Goal: Task Accomplishment & Management: Manage account settings

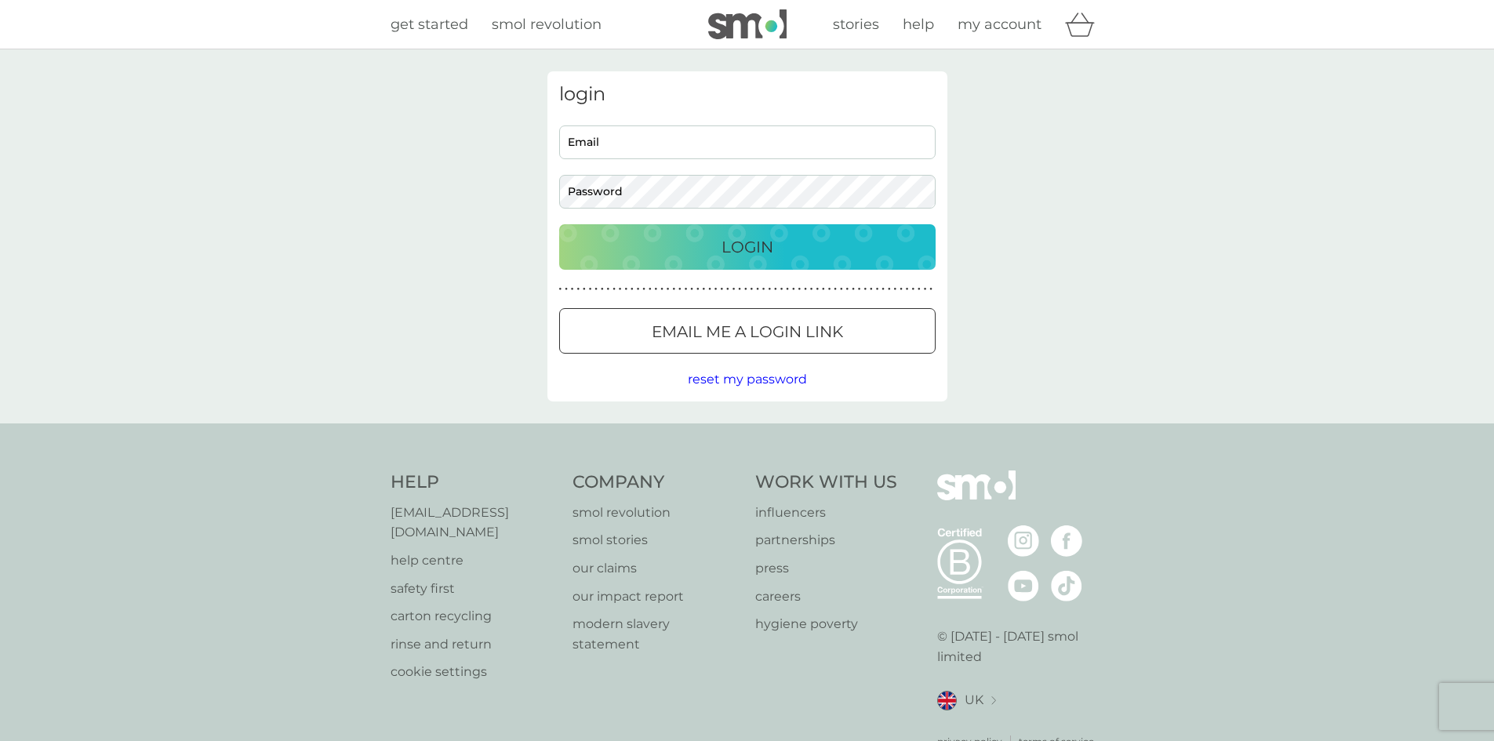
type input "hampsteadreception@streathers.co.uk"
click at [776, 241] on div "Login" at bounding box center [747, 246] width 345 height 25
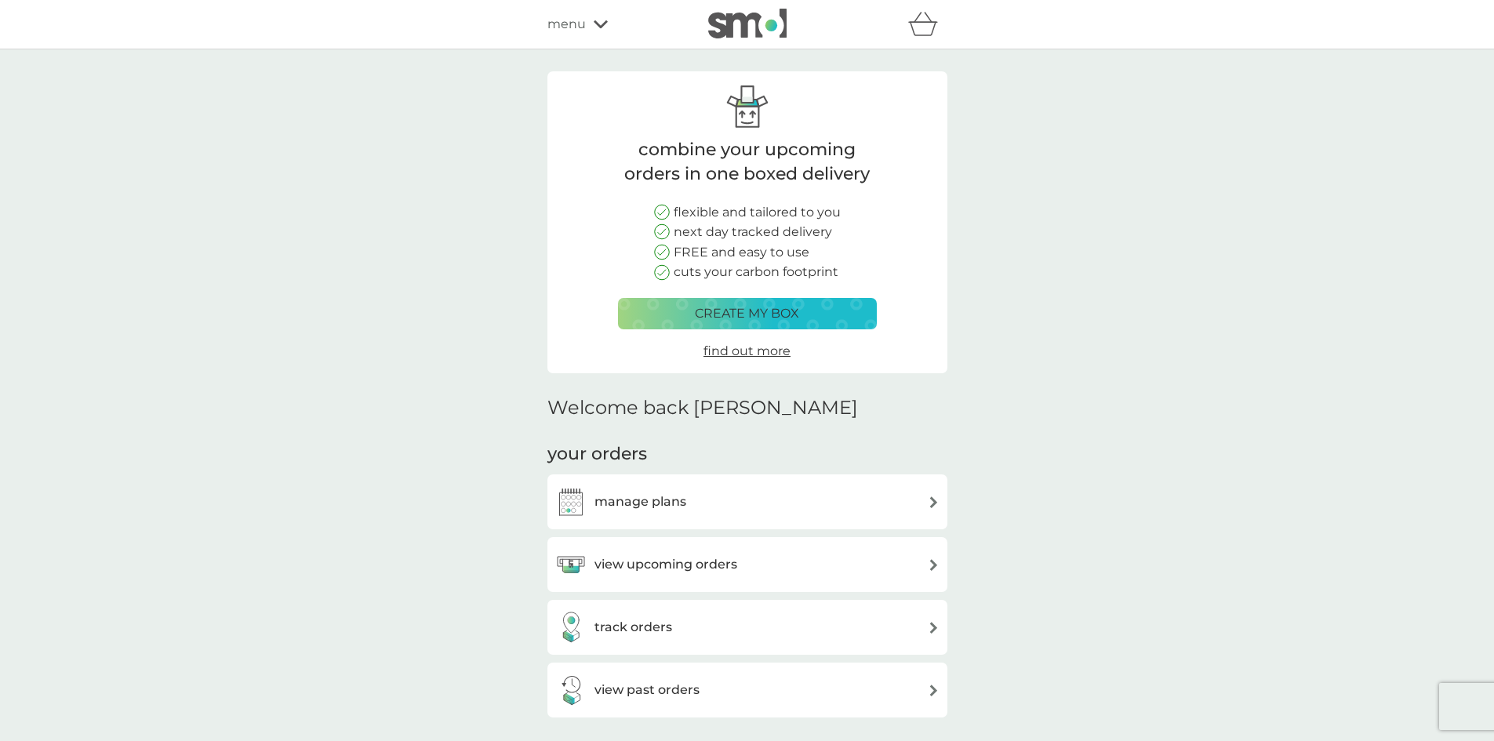
scroll to position [157, 0]
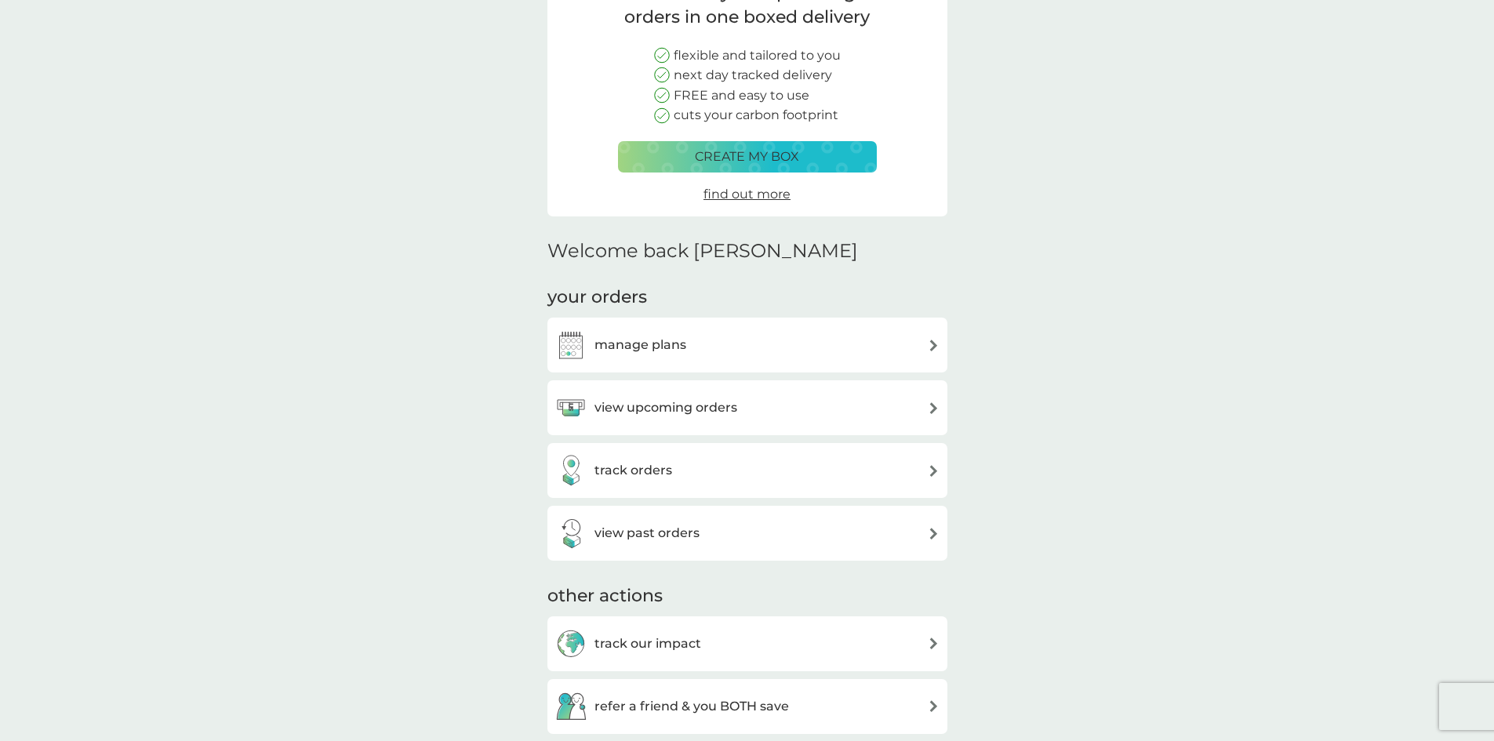
click at [644, 354] on h3 "manage plans" at bounding box center [640, 345] width 92 height 20
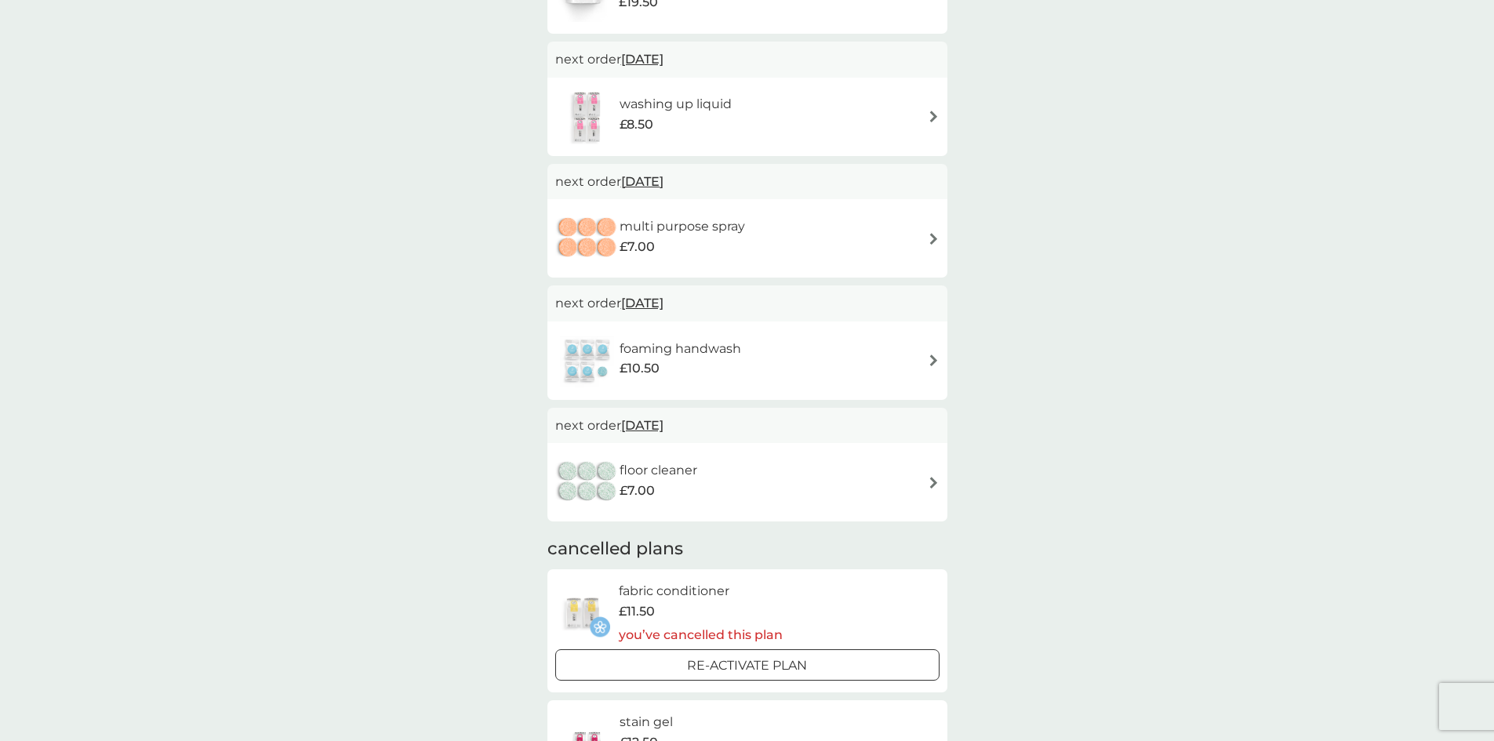
scroll to position [470, 0]
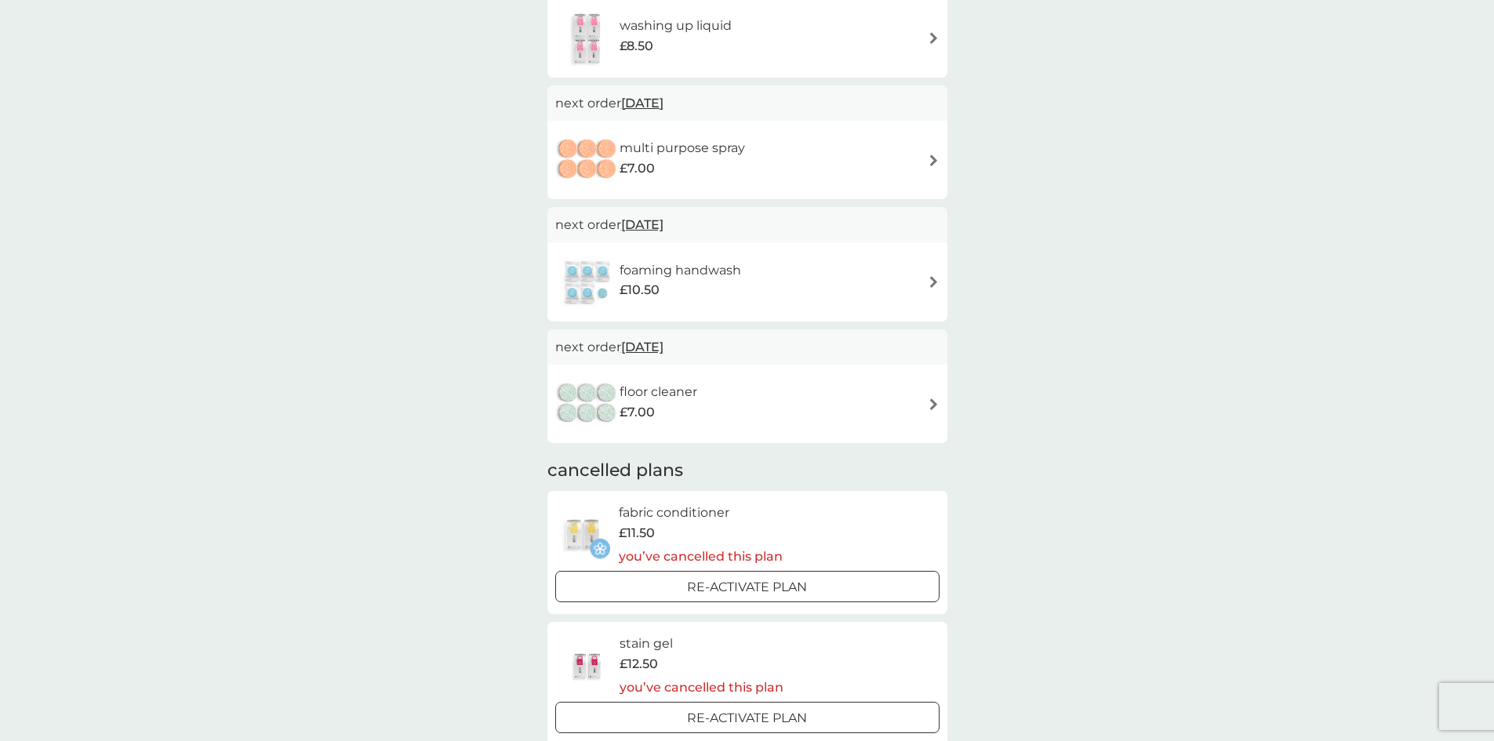
click at [798, 428] on div "floor cleaner £7.00" at bounding box center [747, 403] width 384 height 55
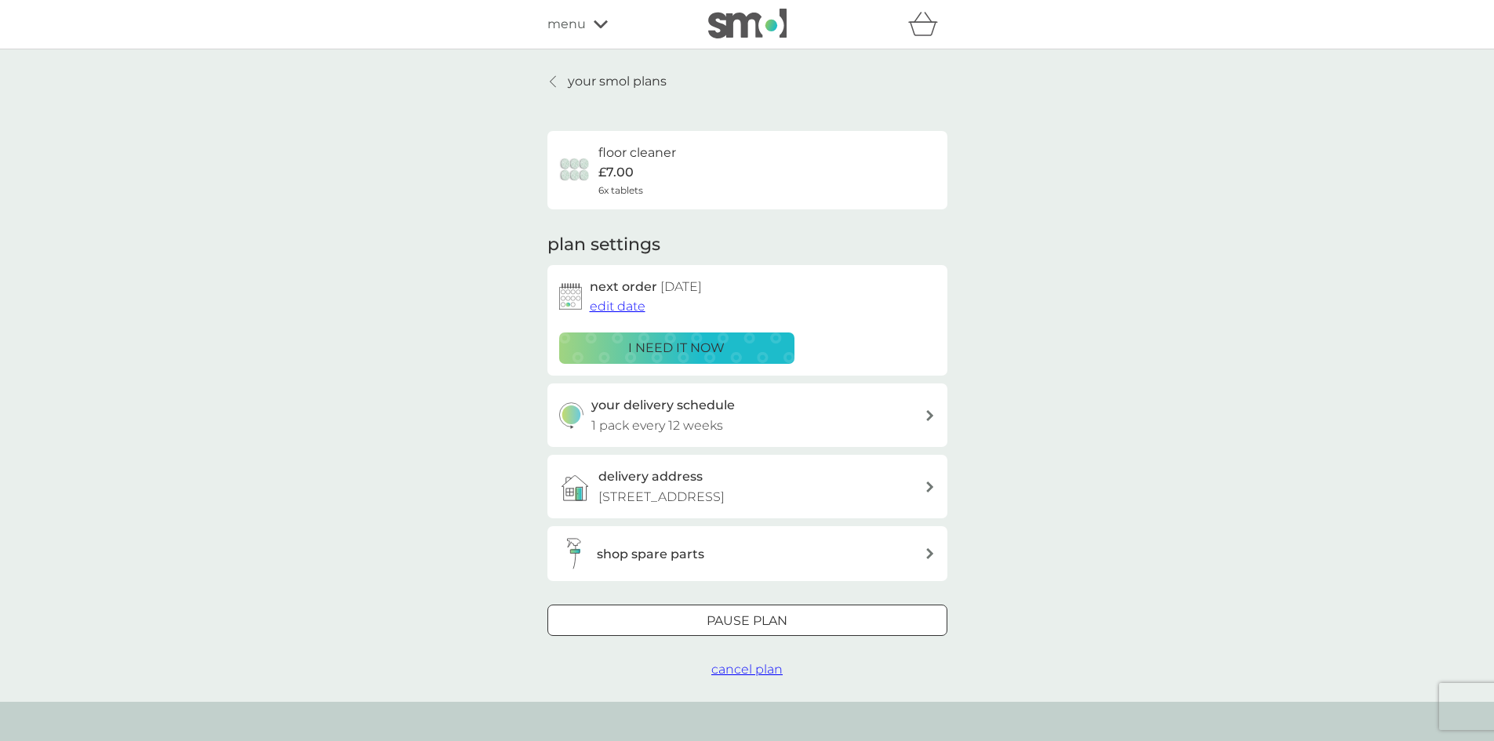
click at [770, 677] on span "cancel plan" at bounding box center [746, 669] width 71 height 15
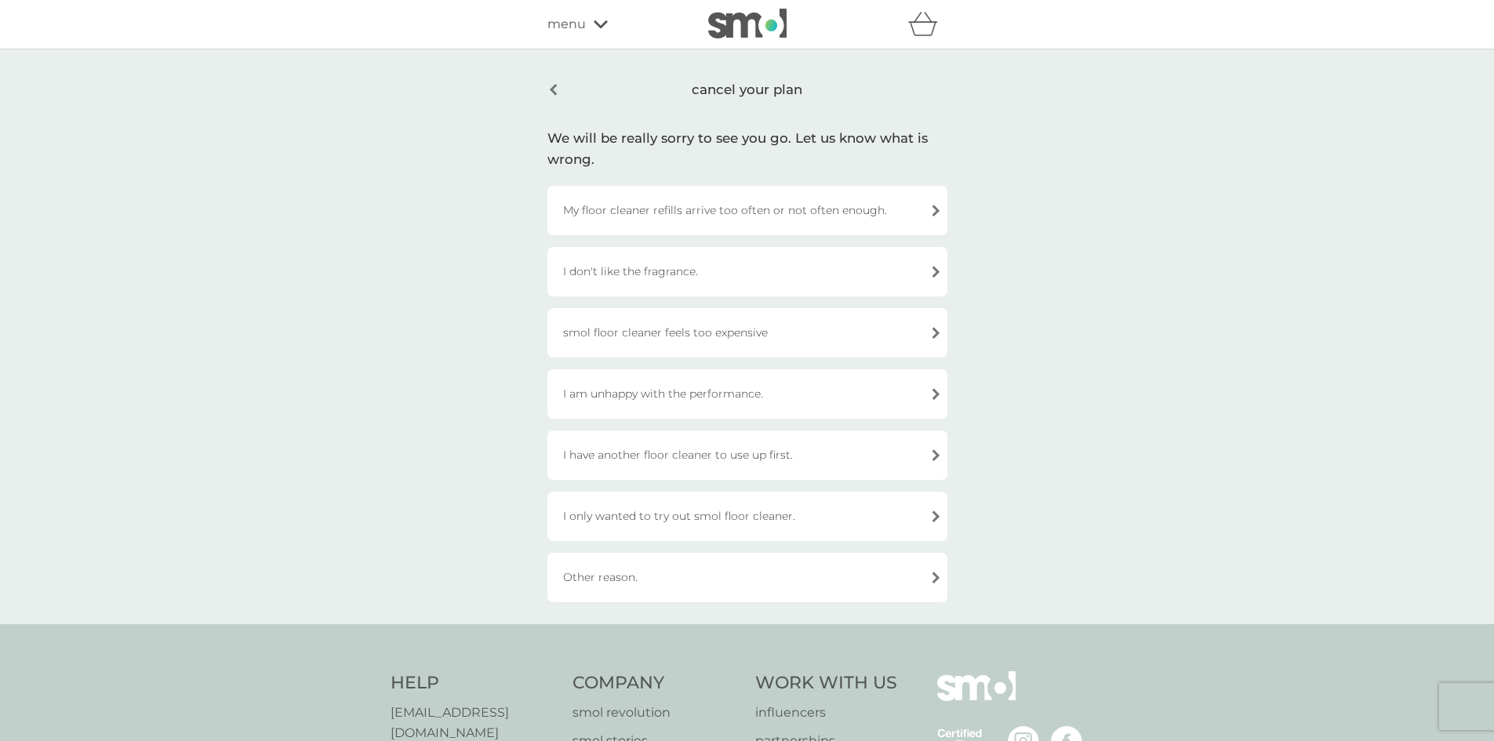
click at [775, 524] on div "I only wanted to try out smol floor cleaner." at bounding box center [747, 516] width 400 height 49
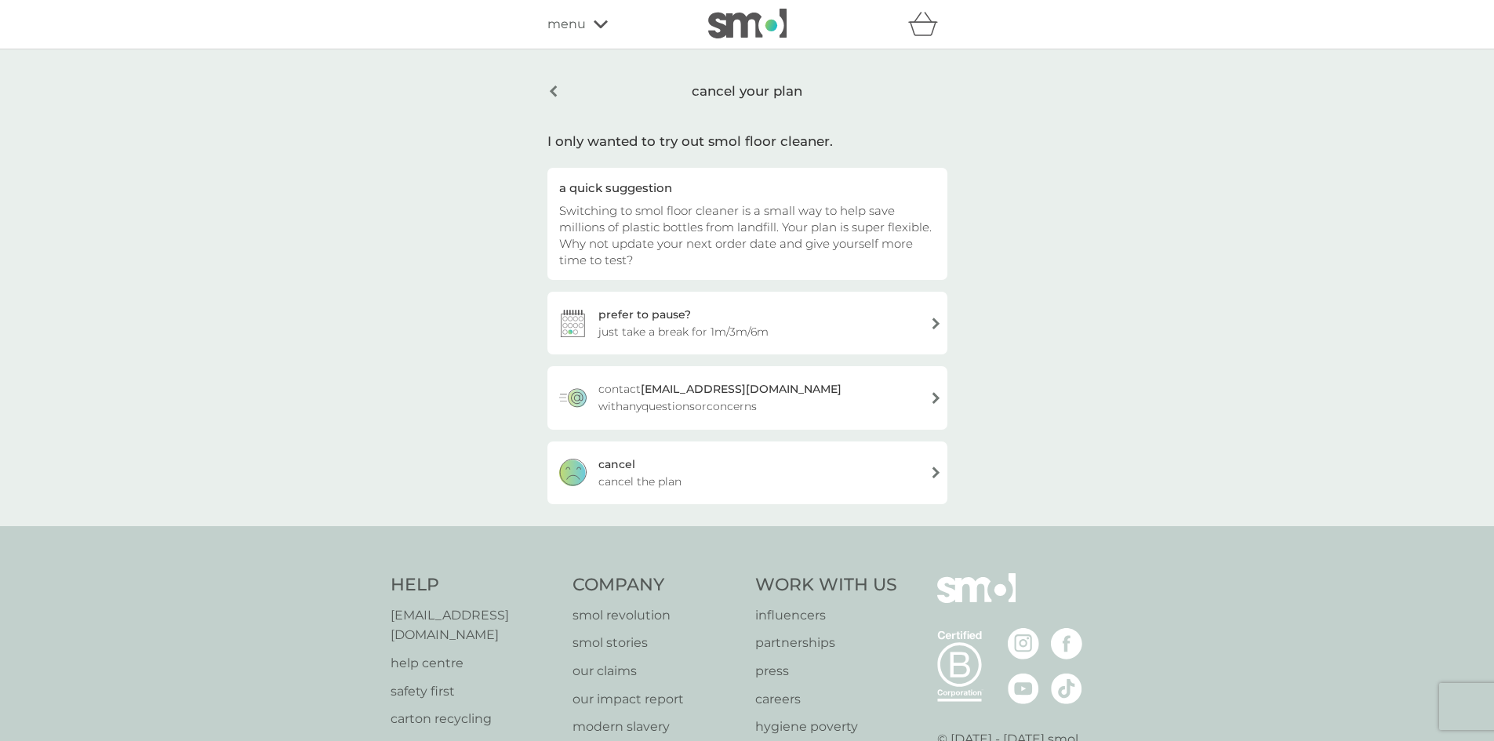
click at [749, 478] on div "[PERSON_NAME] the plan" at bounding box center [747, 472] width 400 height 63
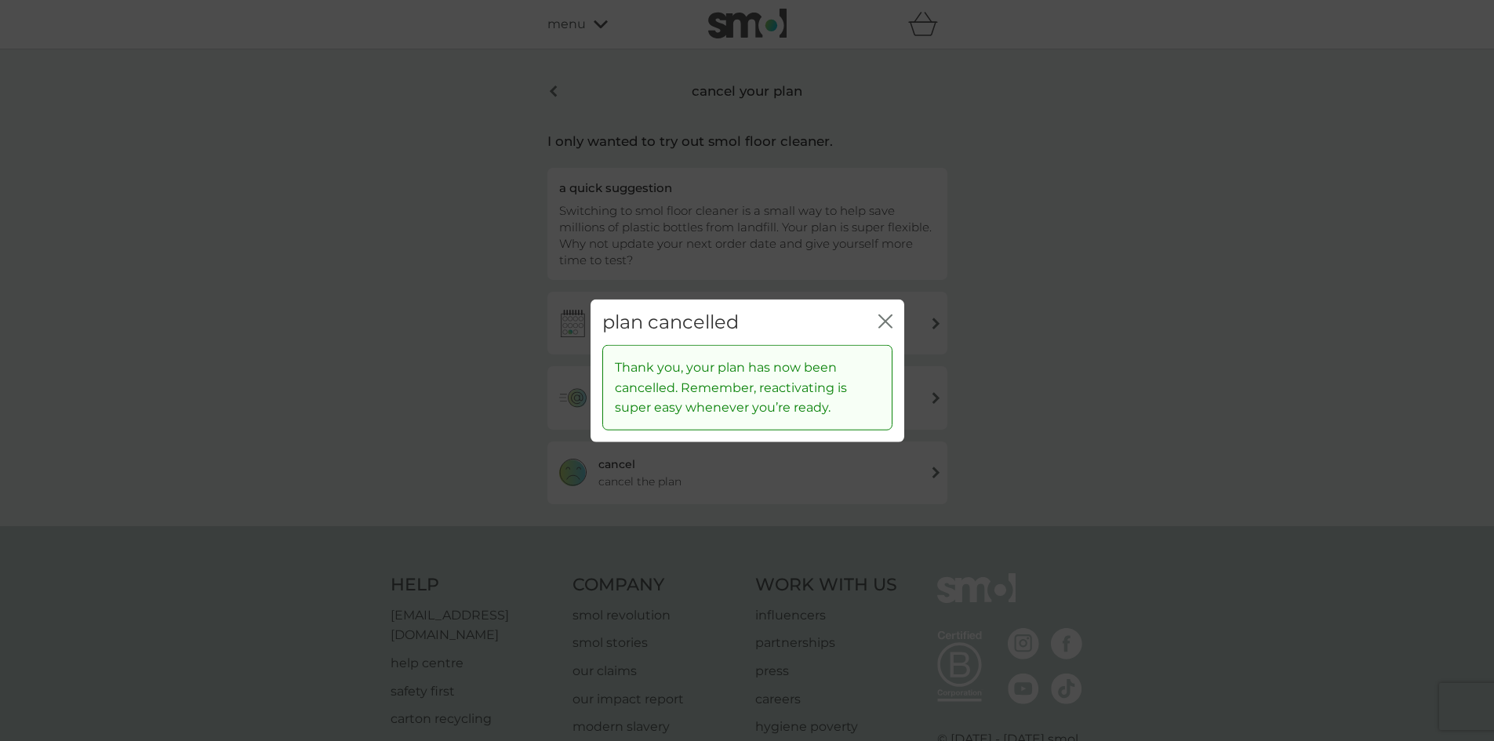
click at [889, 325] on icon "close" at bounding box center [888, 320] width 6 height 13
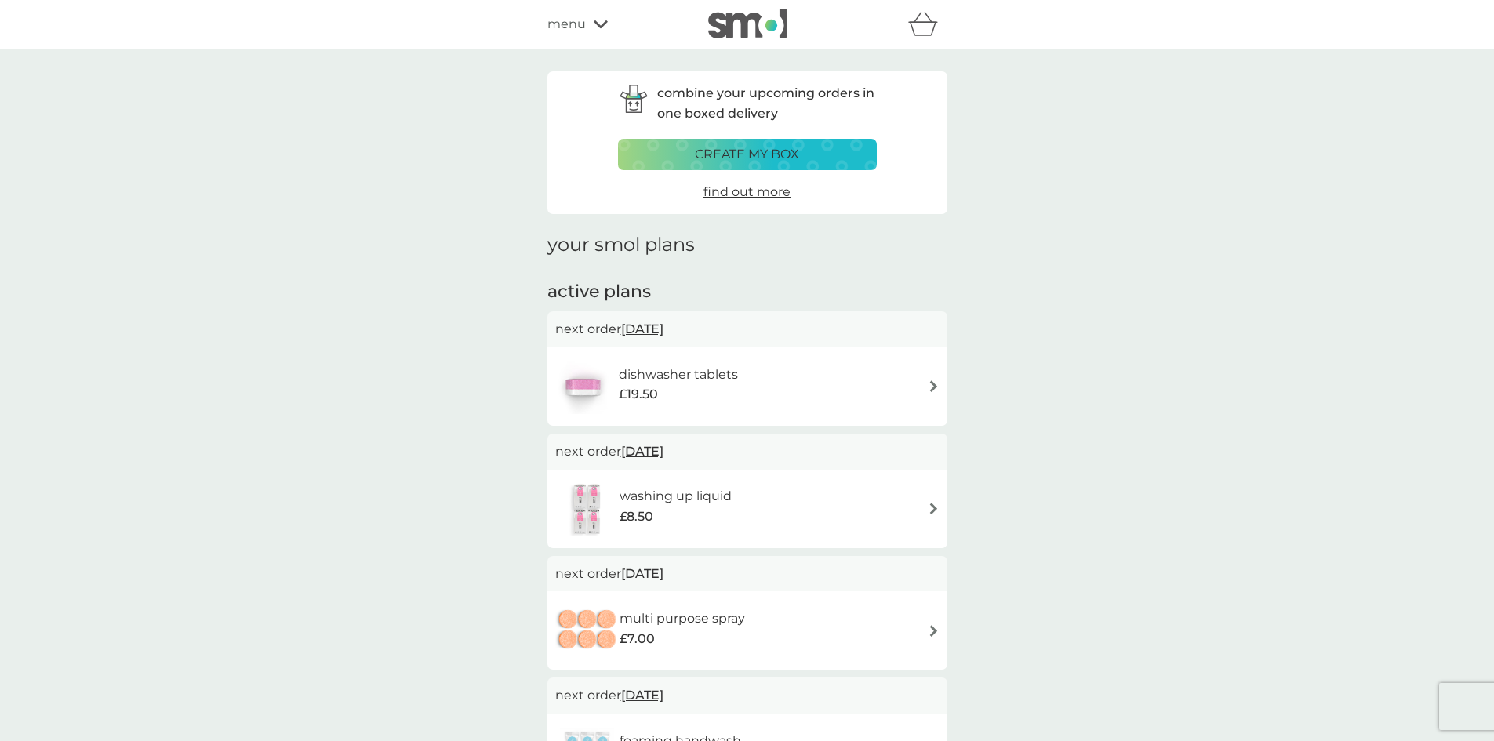
scroll to position [157, 0]
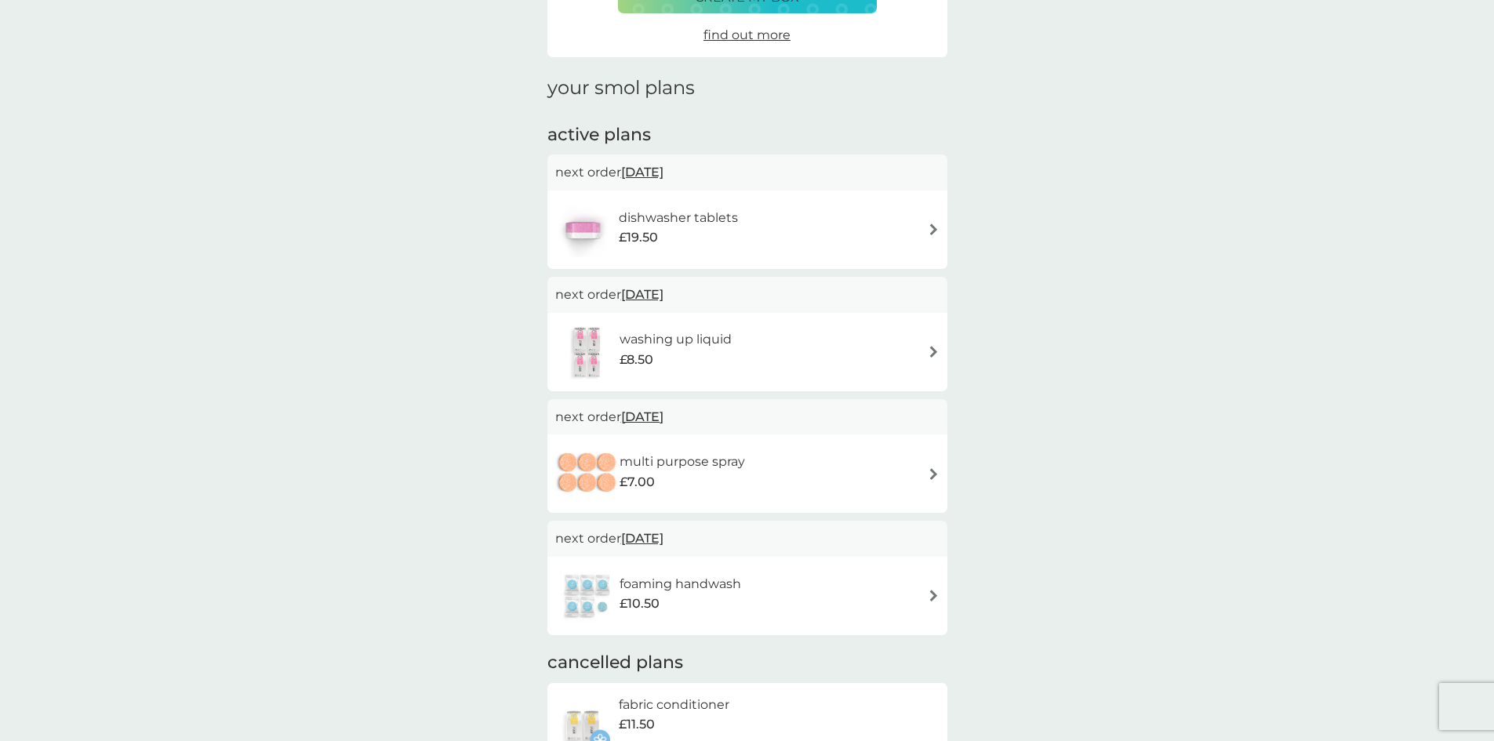
click at [743, 607] on div "foaming handwash £10.50" at bounding box center [687, 596] width 137 height 44
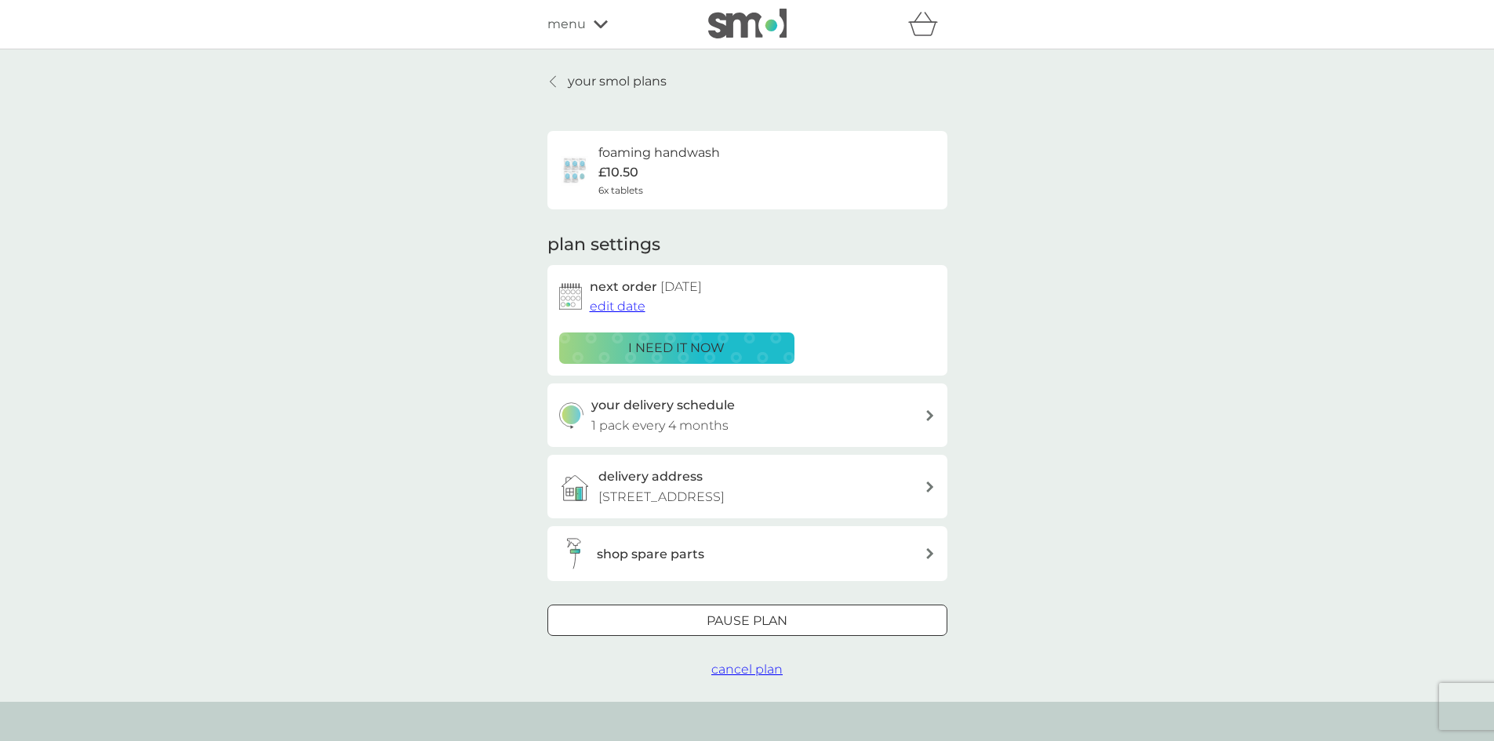
click at [735, 677] on span "cancel plan" at bounding box center [746, 669] width 71 height 15
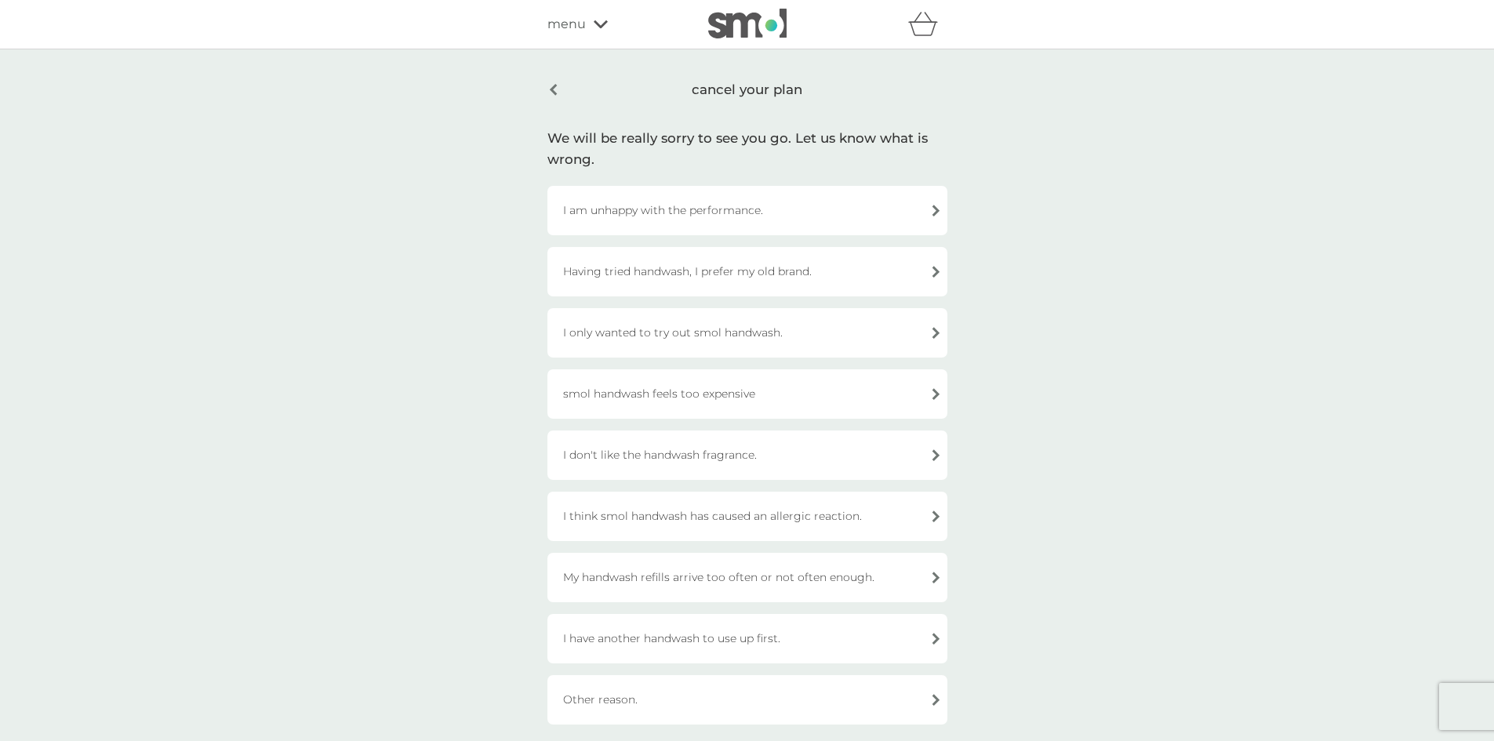
scroll to position [78, 0]
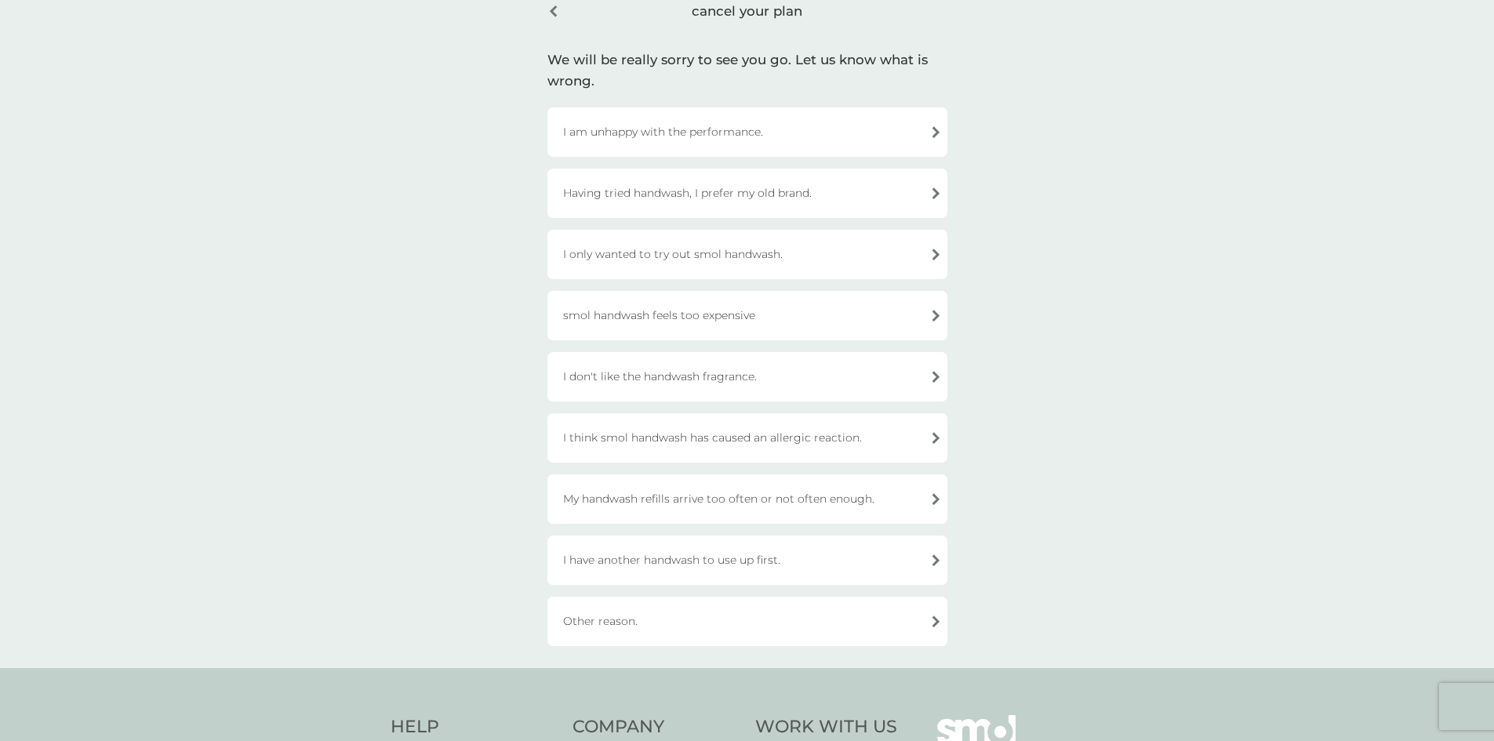
click at [865, 136] on div "I am unhappy with the performance." at bounding box center [747, 131] width 400 height 49
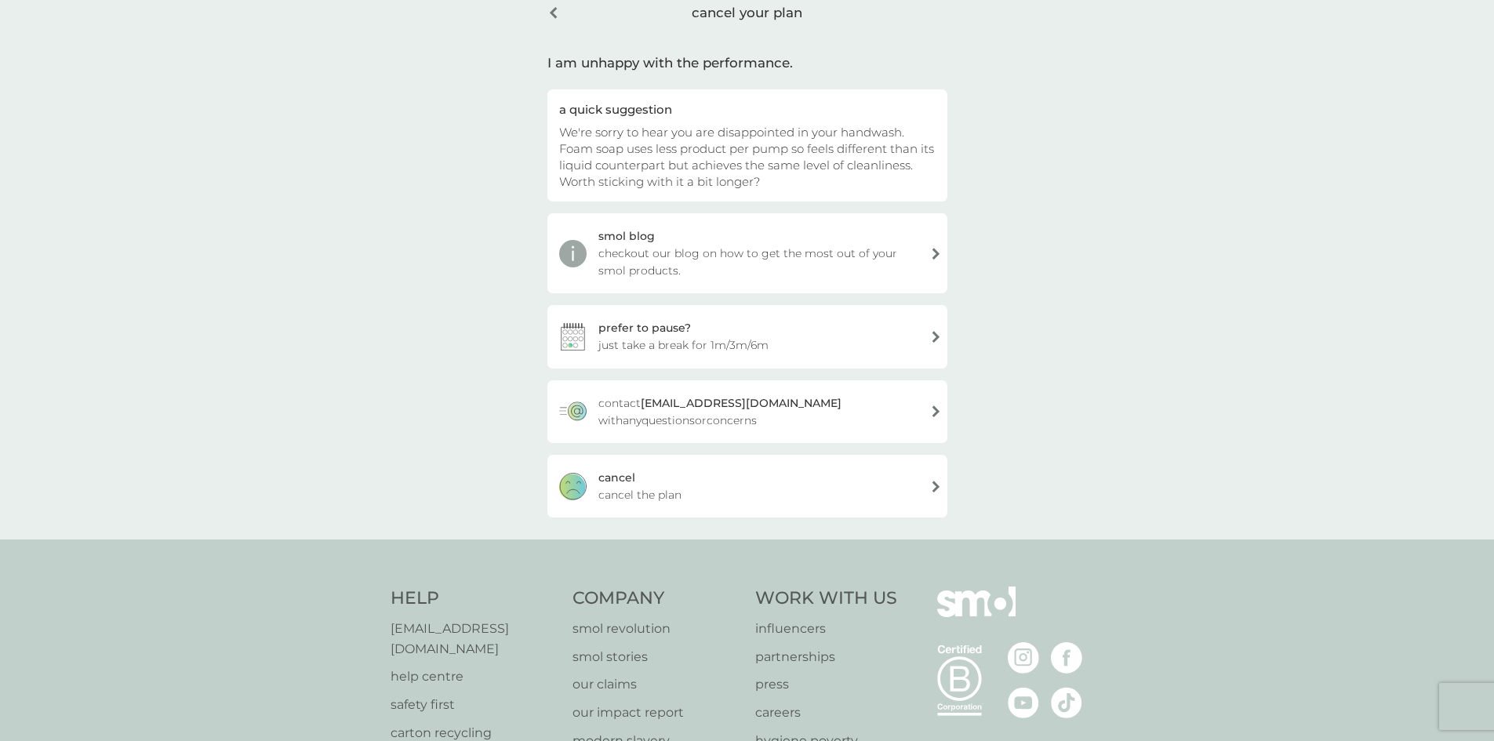
click at [688, 491] on div "[PERSON_NAME] the plan" at bounding box center [747, 486] width 400 height 63
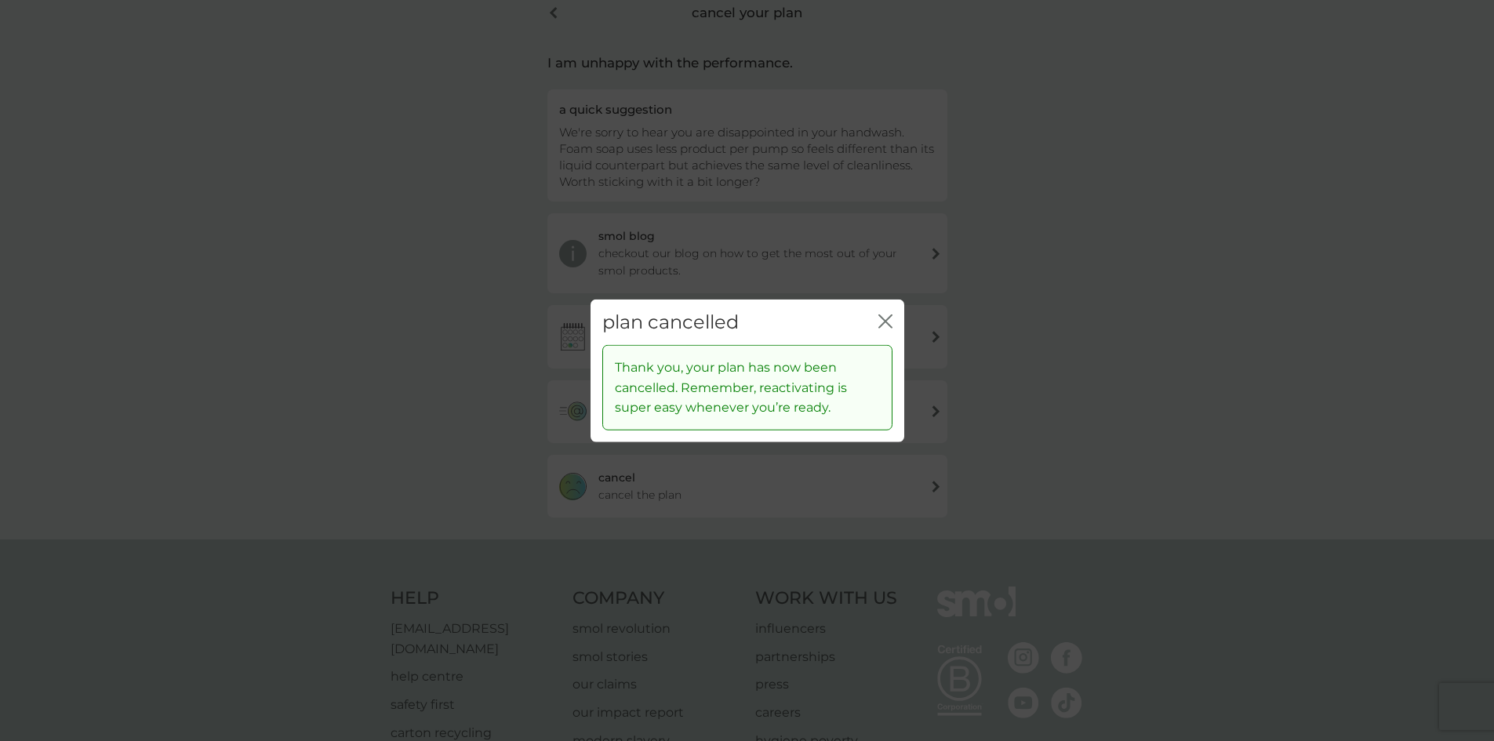
click at [891, 318] on icon "close" at bounding box center [885, 321] width 14 height 14
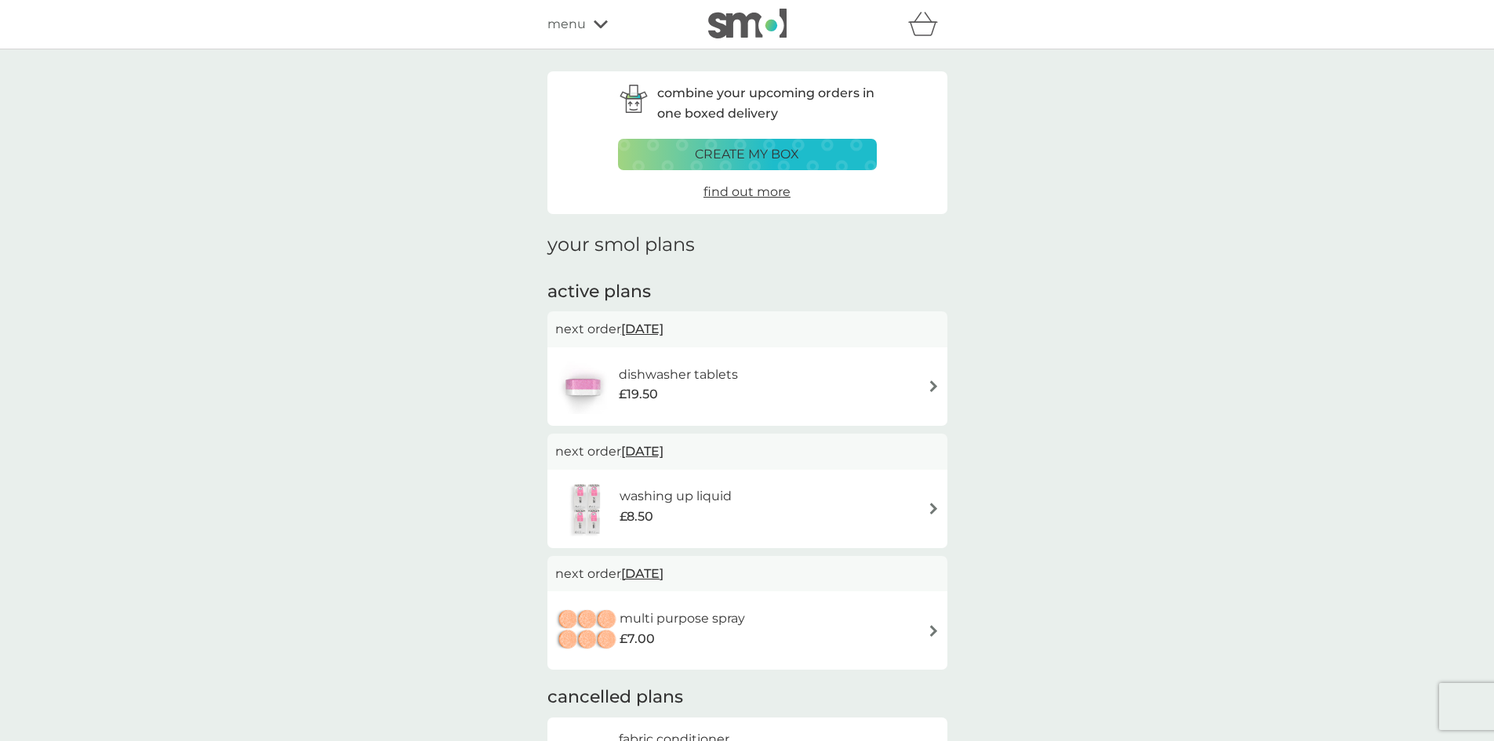
scroll to position [157, 0]
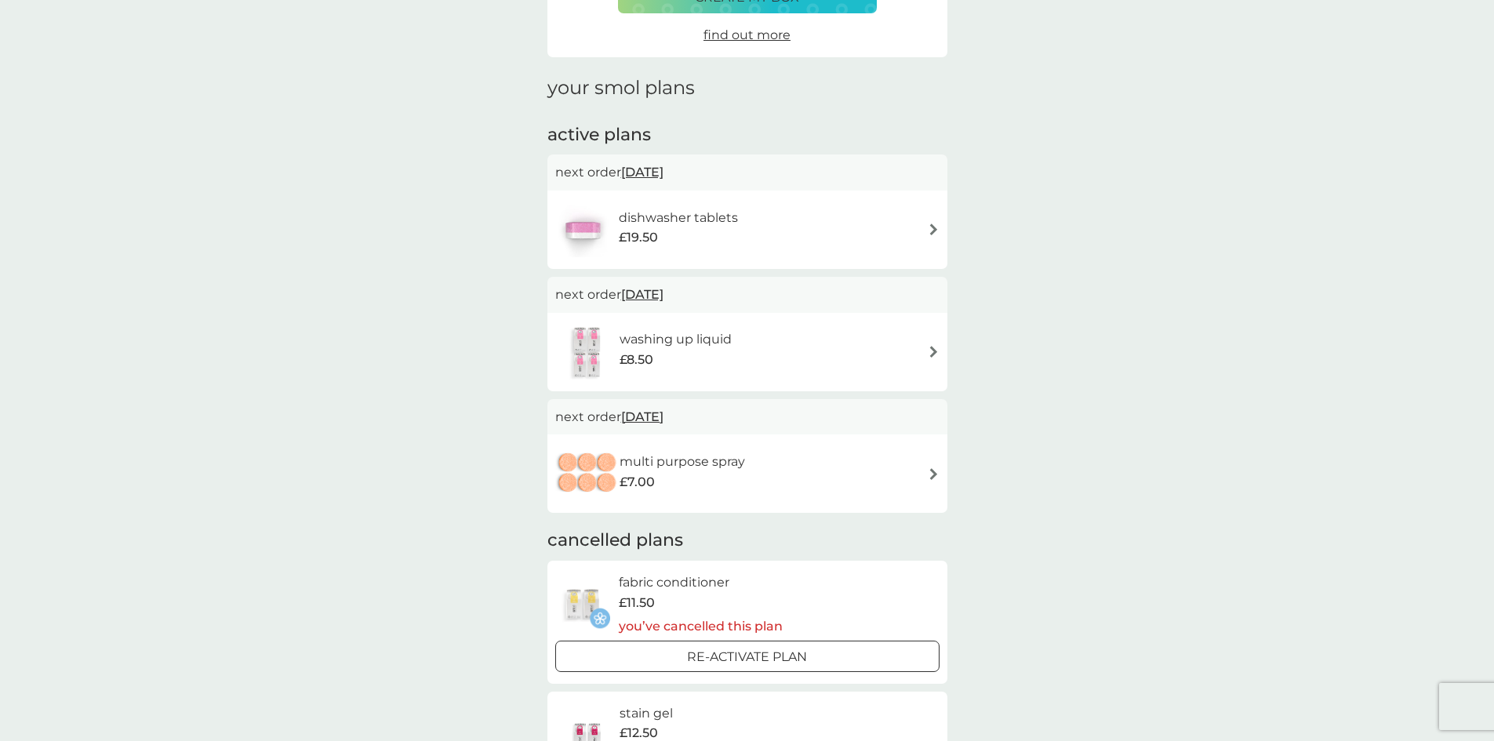
click at [851, 490] on div "multi purpose spray £7.00" at bounding box center [747, 473] width 384 height 55
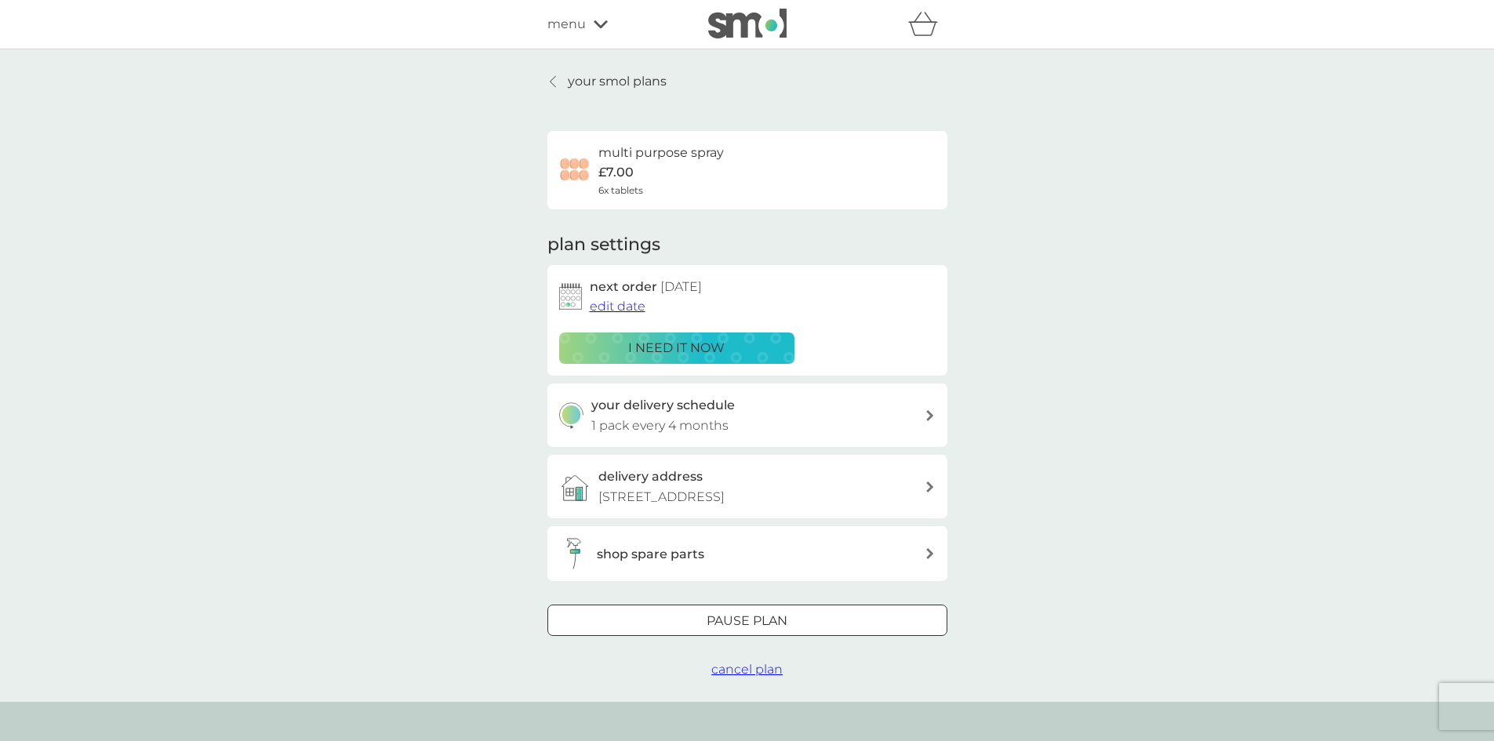
scroll to position [78, 0]
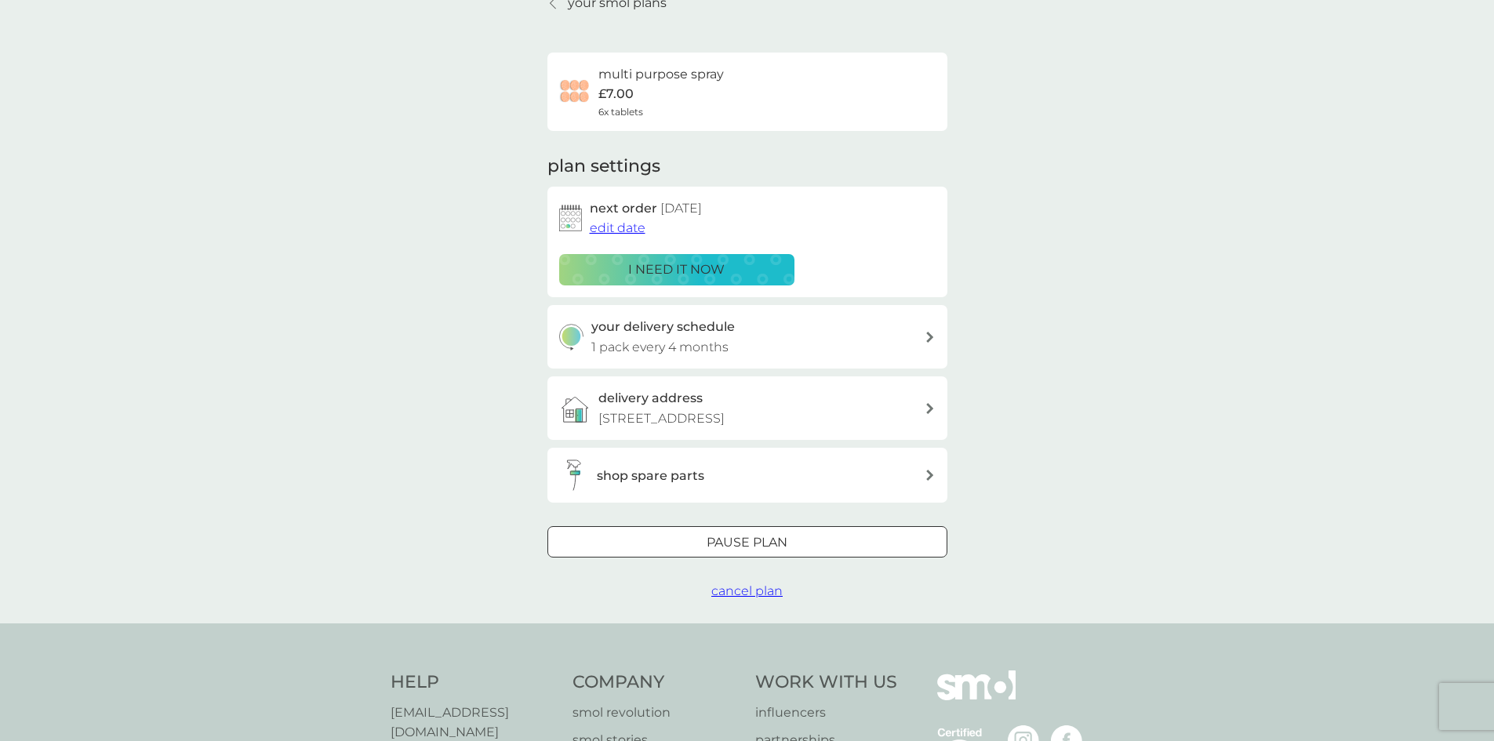
click at [769, 598] on span "cancel plan" at bounding box center [746, 590] width 71 height 15
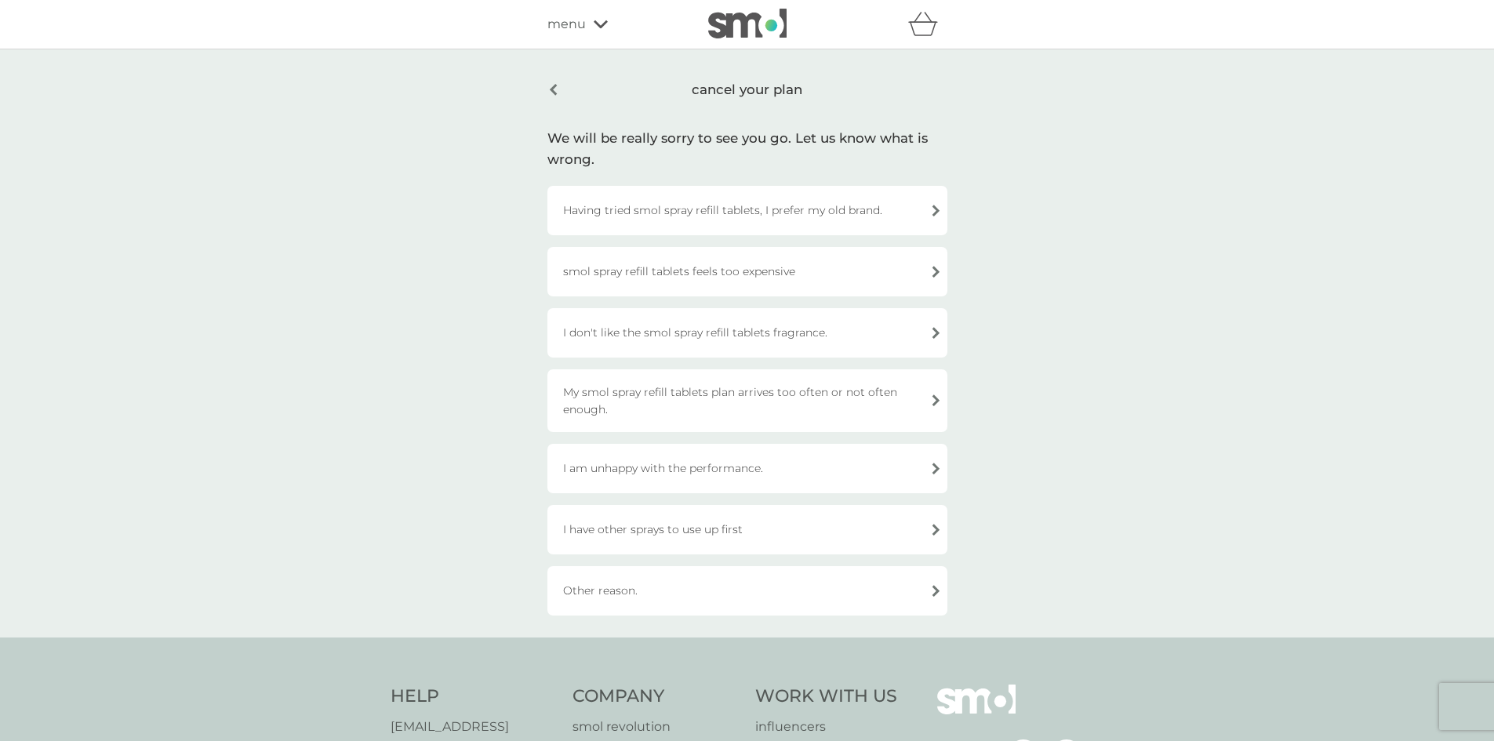
click at [728, 521] on div "I have other sprays to use up first" at bounding box center [747, 529] width 400 height 49
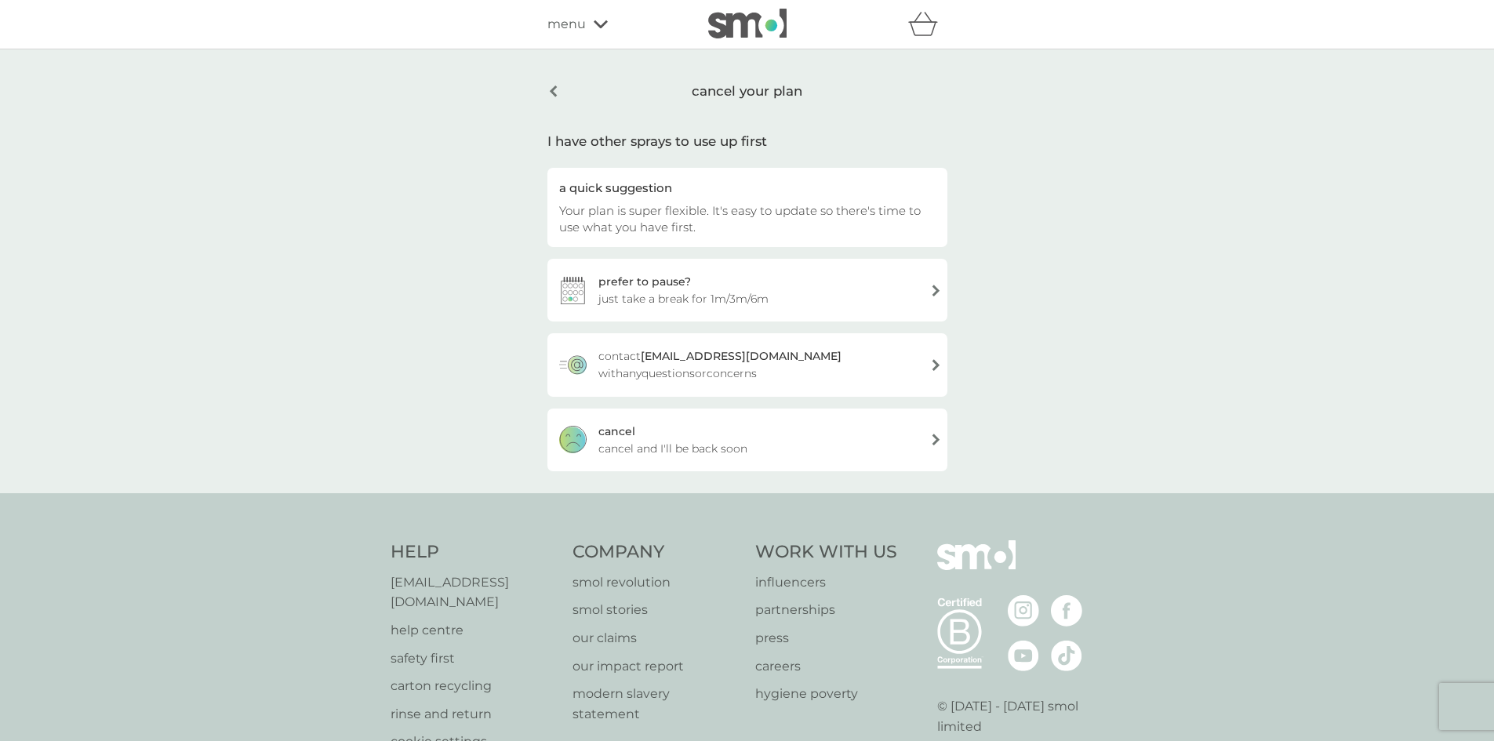
click at [749, 448] on div "[PERSON_NAME] and I'll be back soon" at bounding box center [747, 439] width 400 height 63
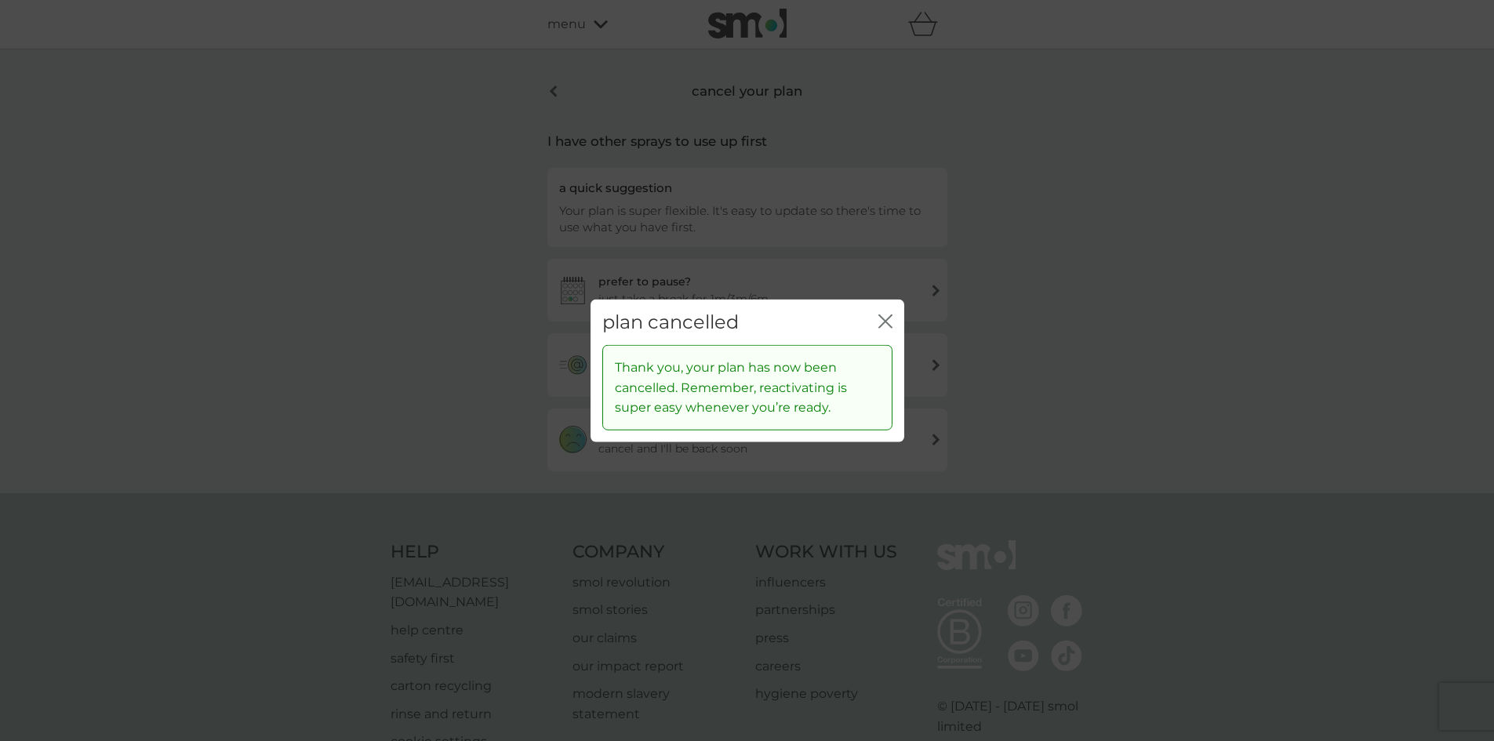
click at [882, 316] on icon "close" at bounding box center [885, 321] width 14 height 14
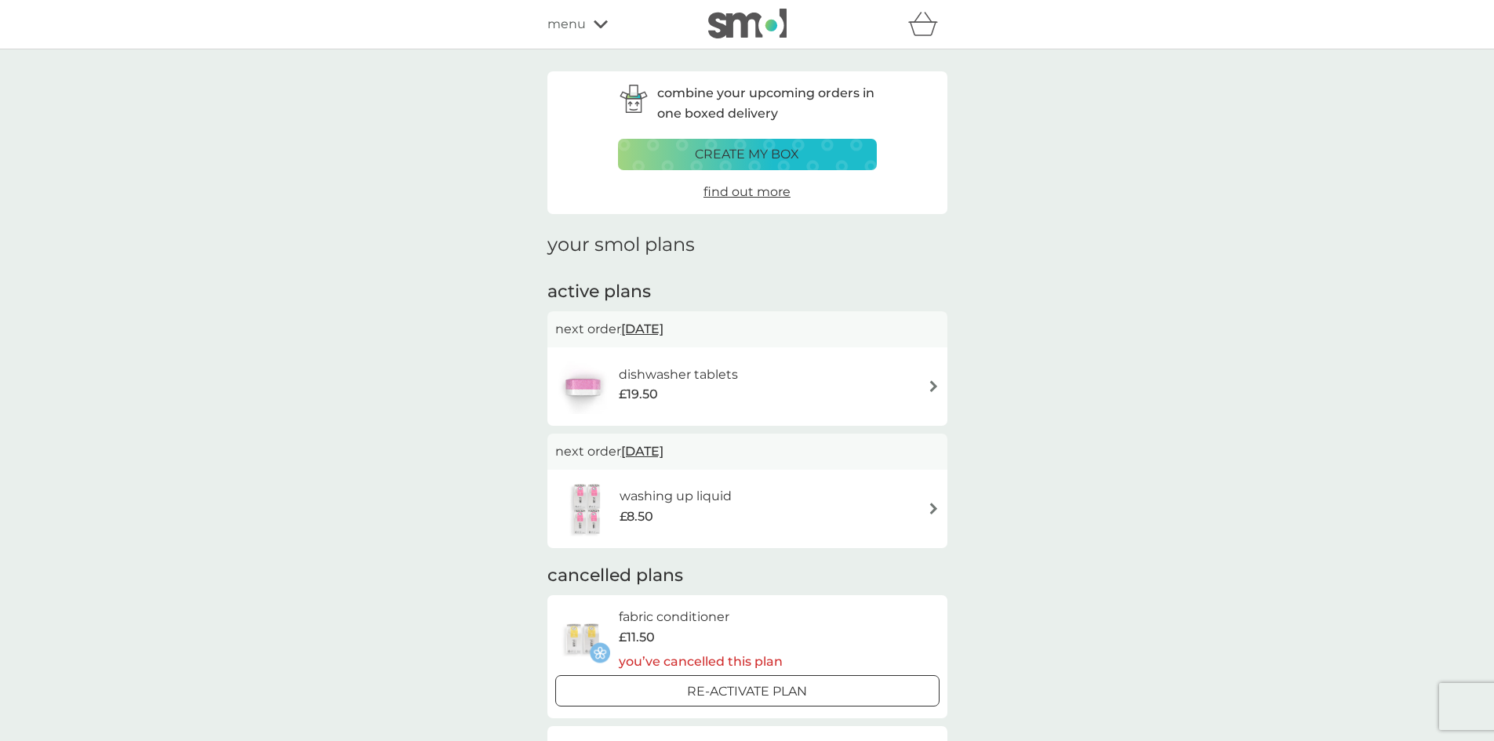
click at [747, 510] on div "washing up liquid £8.50" at bounding box center [747, 508] width 384 height 55
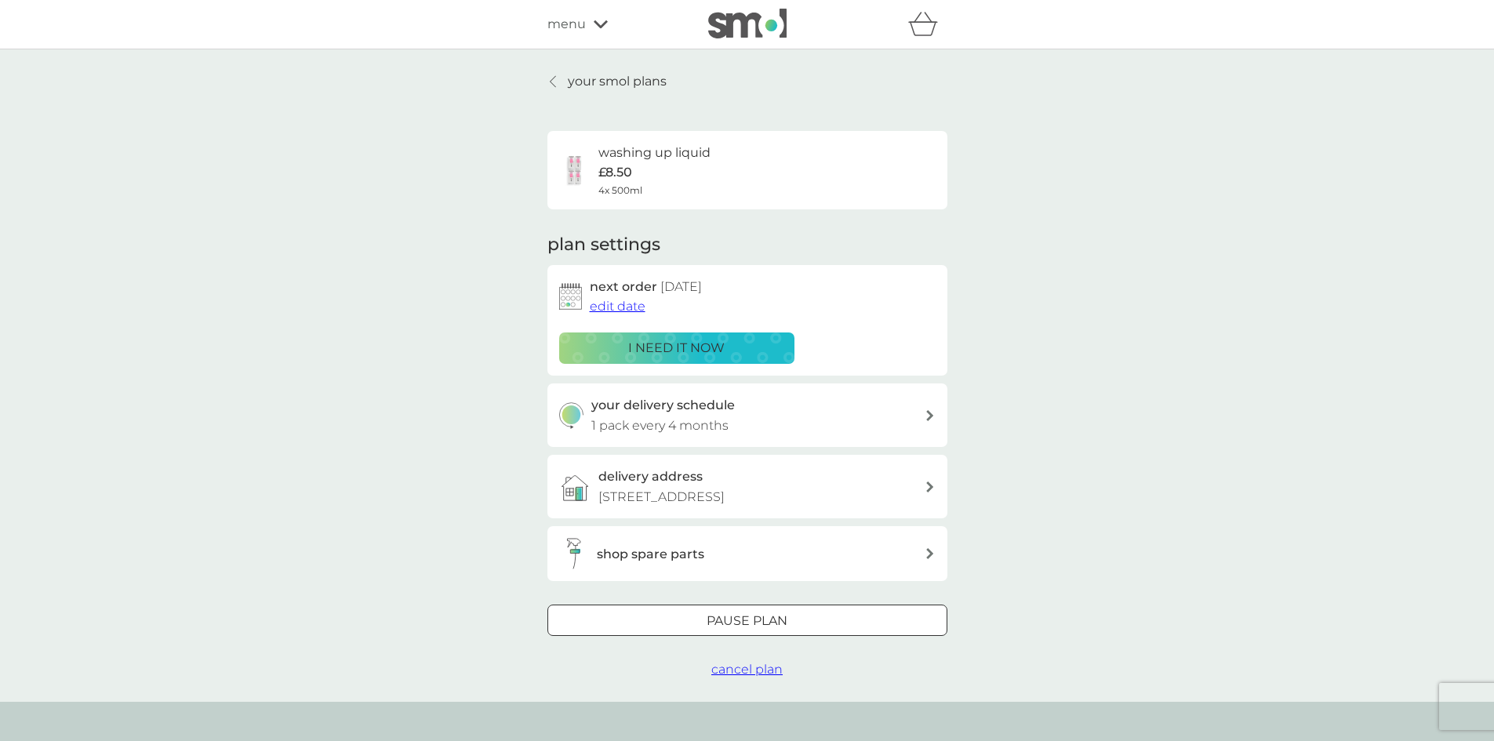
click at [743, 677] on span "cancel plan" at bounding box center [746, 669] width 71 height 15
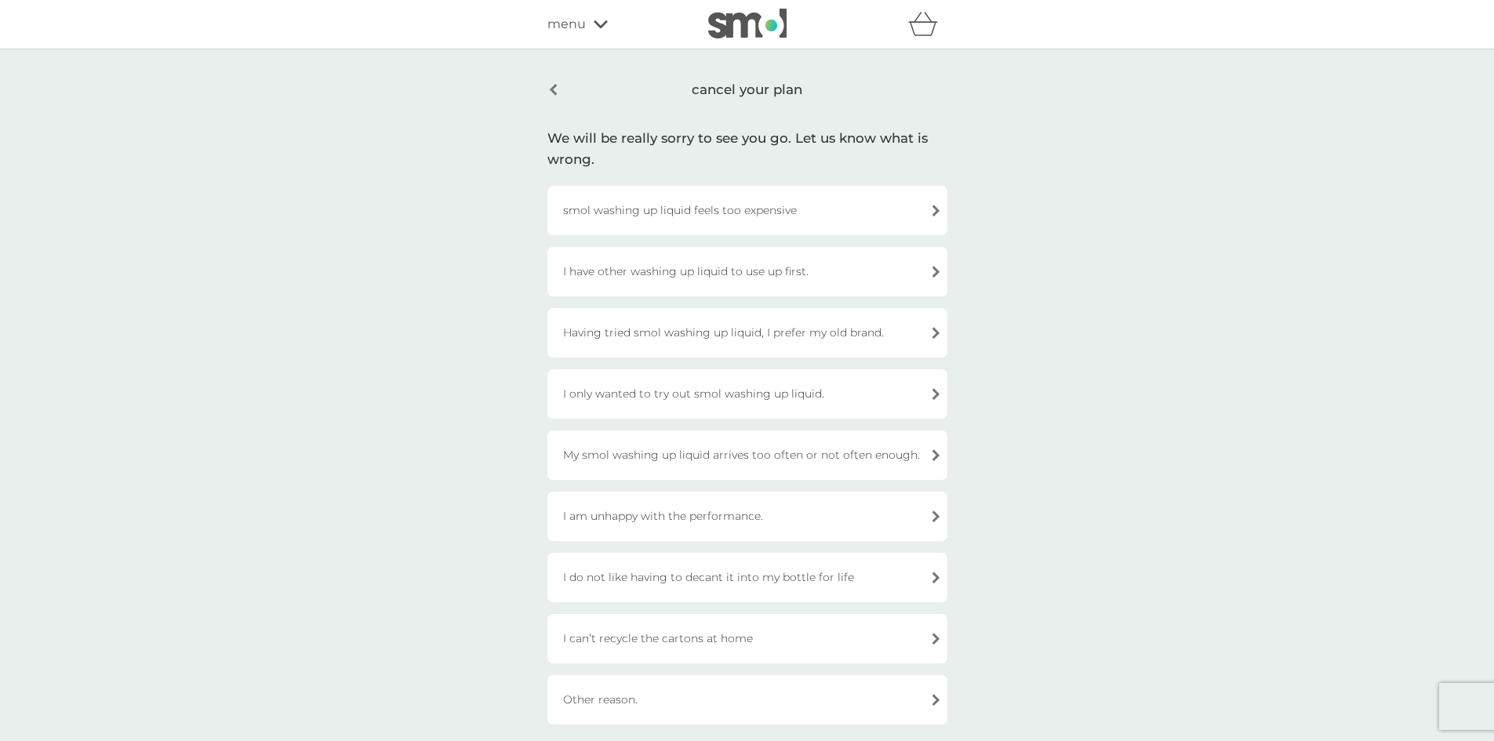
click at [820, 346] on div "Having tried smol washing up liquid, I prefer my old brand." at bounding box center [747, 332] width 400 height 49
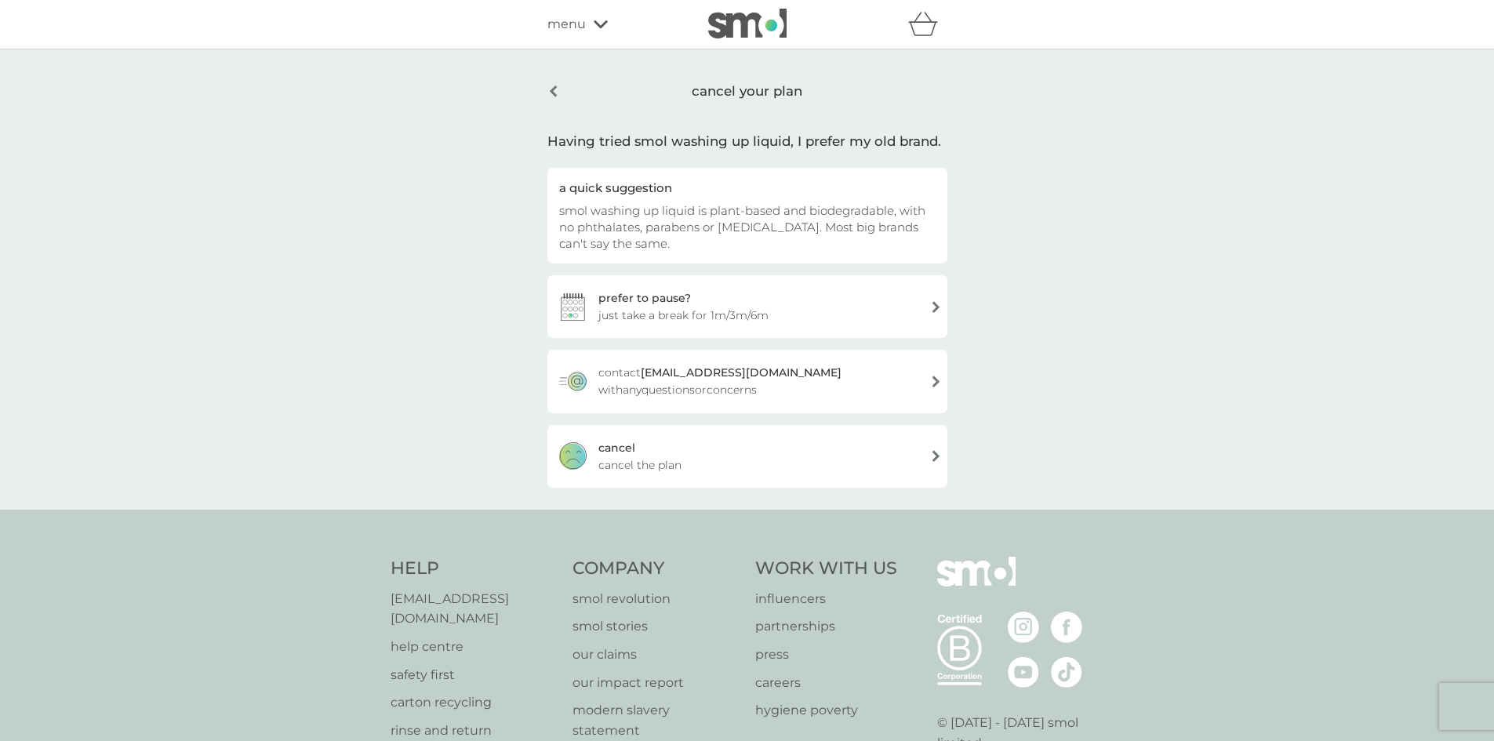
click at [764, 467] on div "[PERSON_NAME] the plan" at bounding box center [747, 456] width 400 height 63
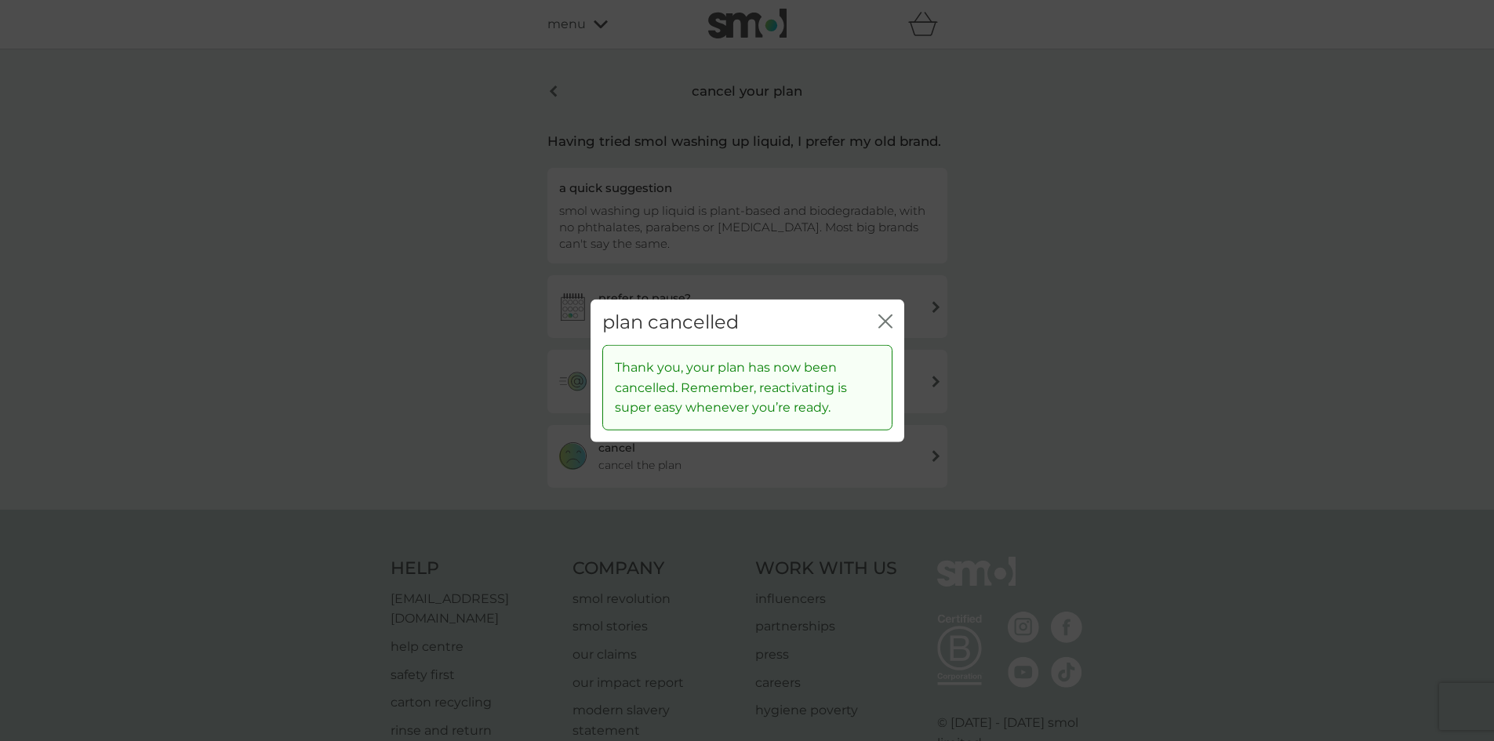
click at [890, 325] on icon "close" at bounding box center [888, 320] width 6 height 13
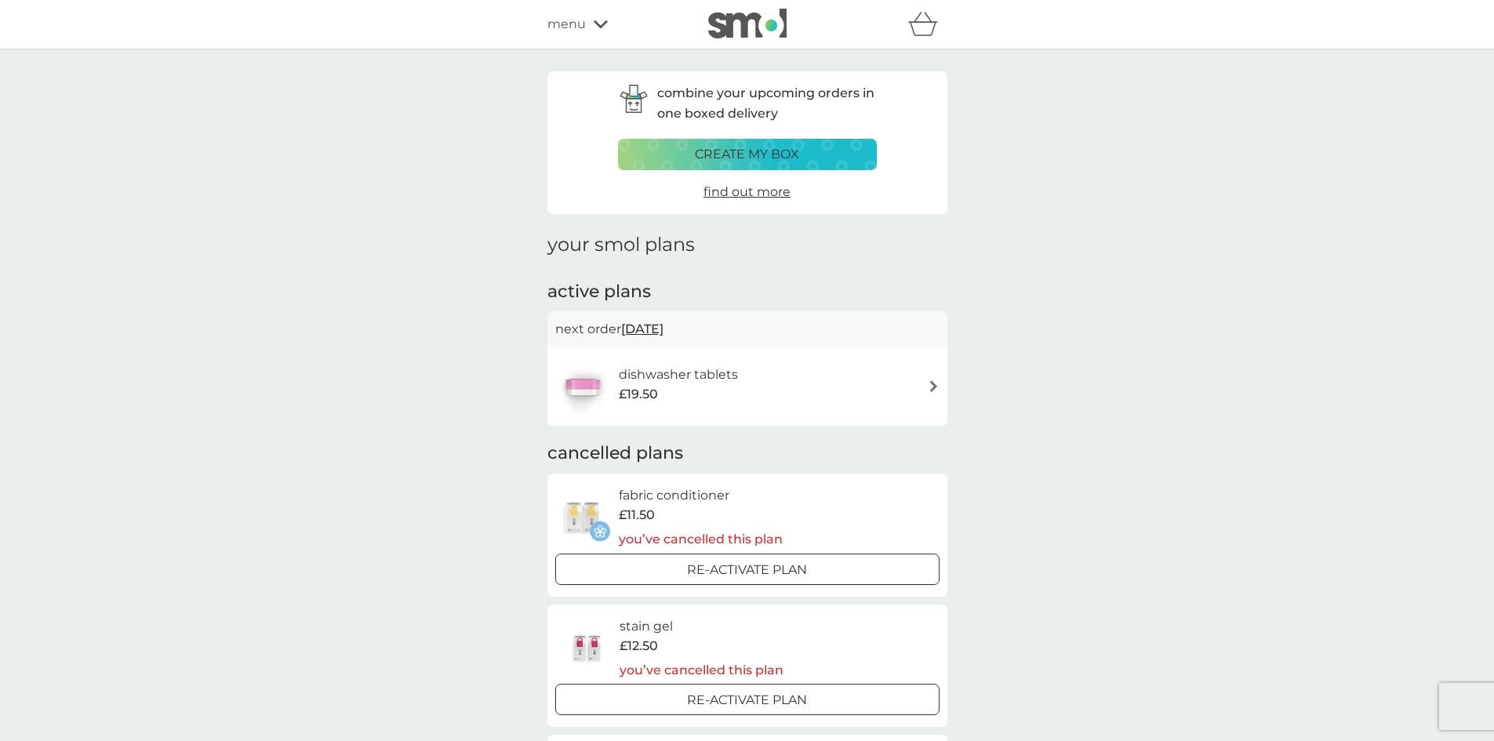
click at [756, 398] on div "dishwasher tablets £19.50" at bounding box center [747, 386] width 384 height 55
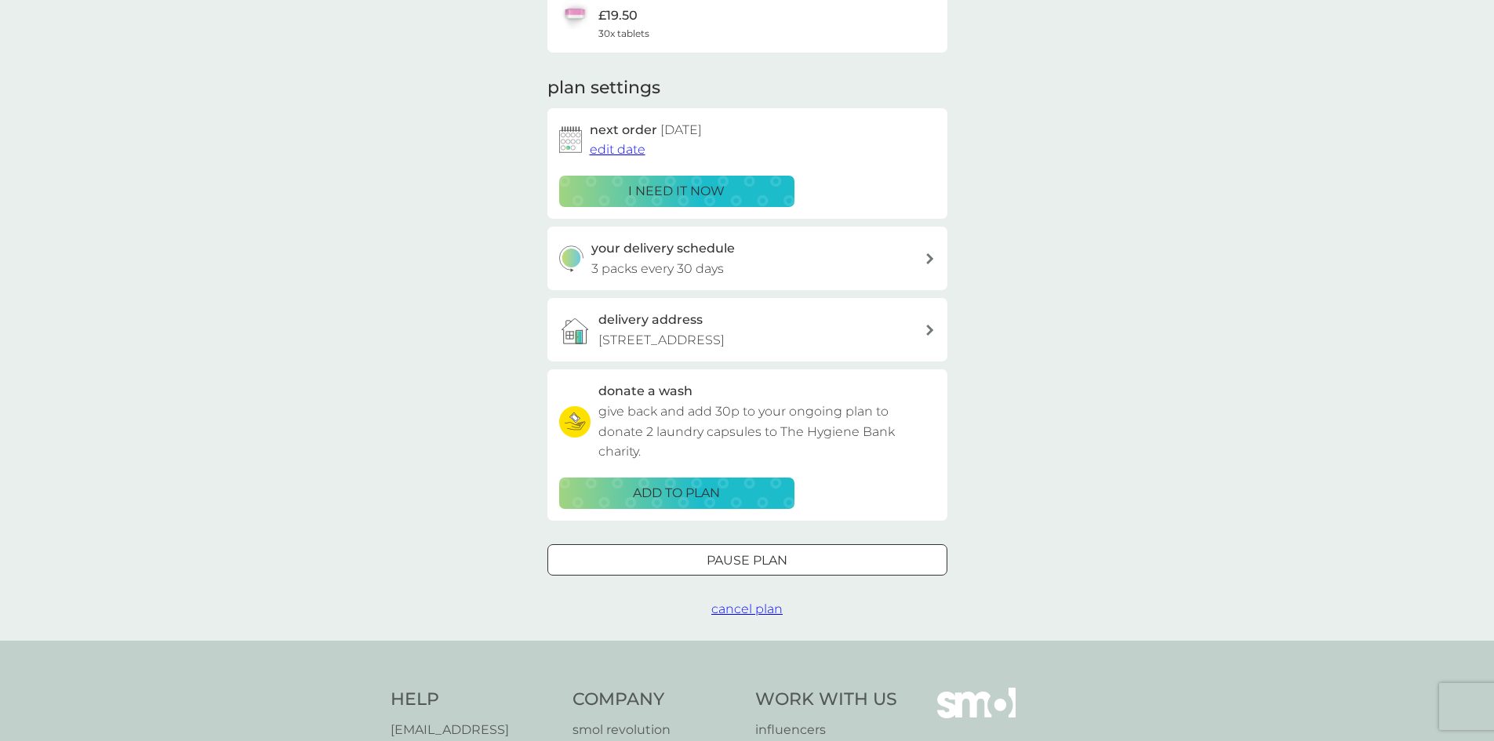
scroll to position [235, 0]
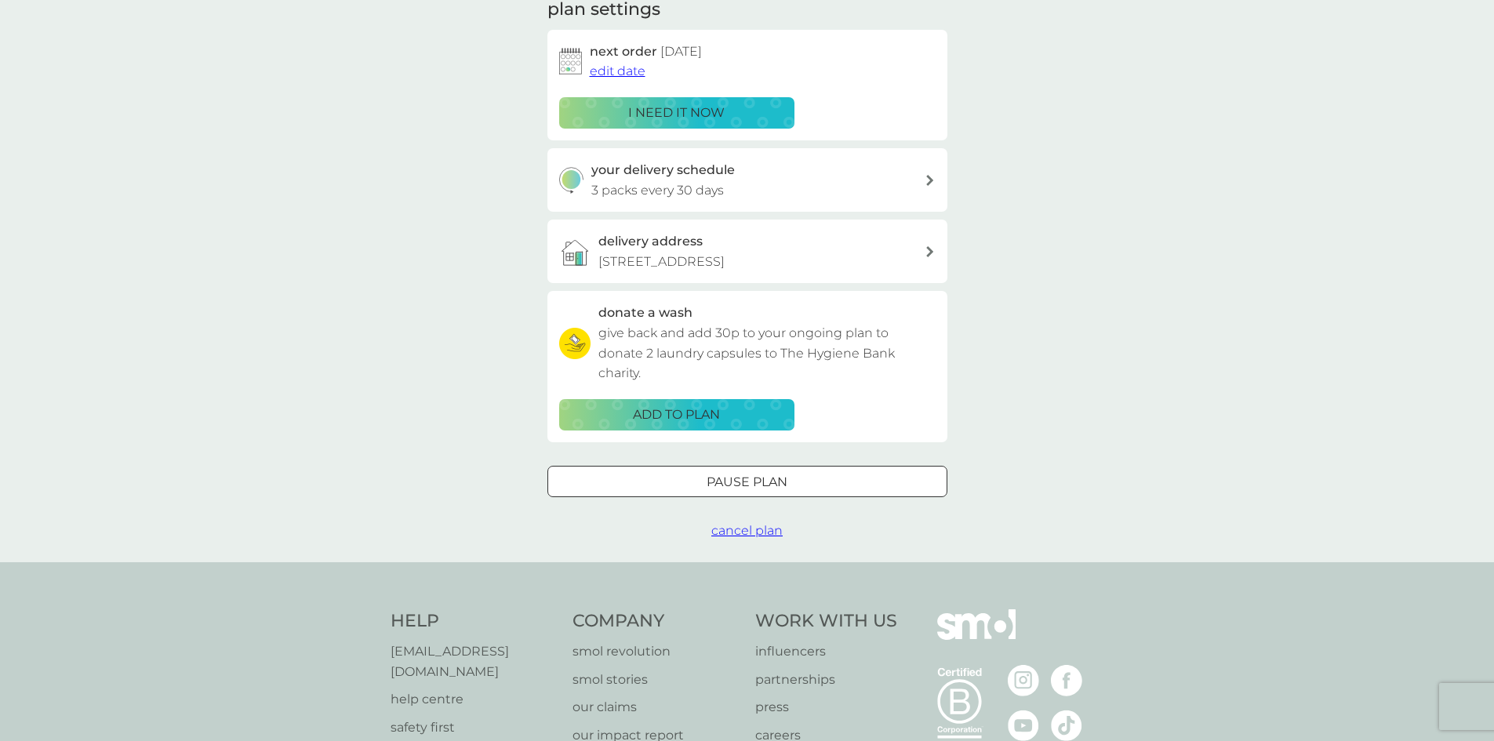
click at [754, 538] on span "cancel plan" at bounding box center [746, 530] width 71 height 15
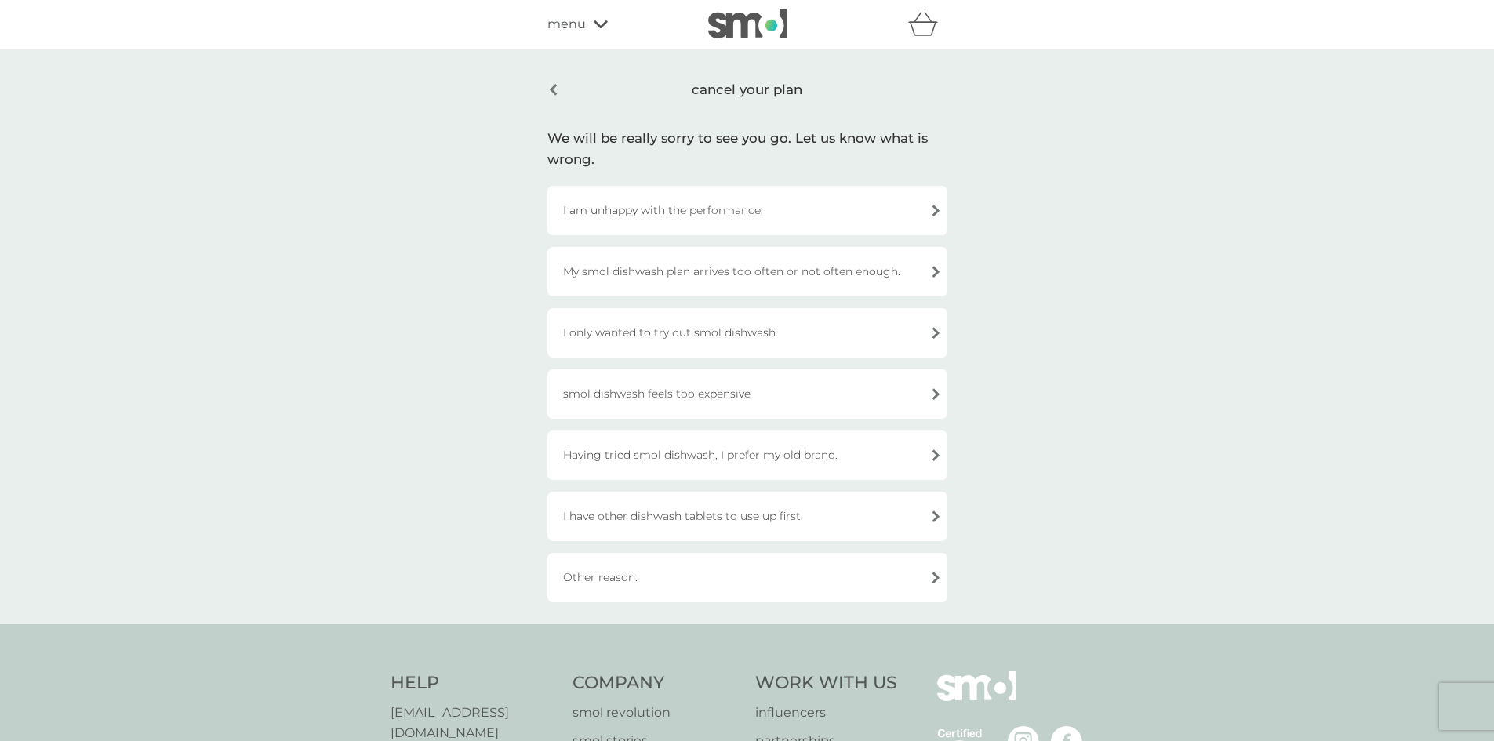
click at [768, 337] on div "I only wanted to try out smol dishwash." at bounding box center [747, 332] width 400 height 49
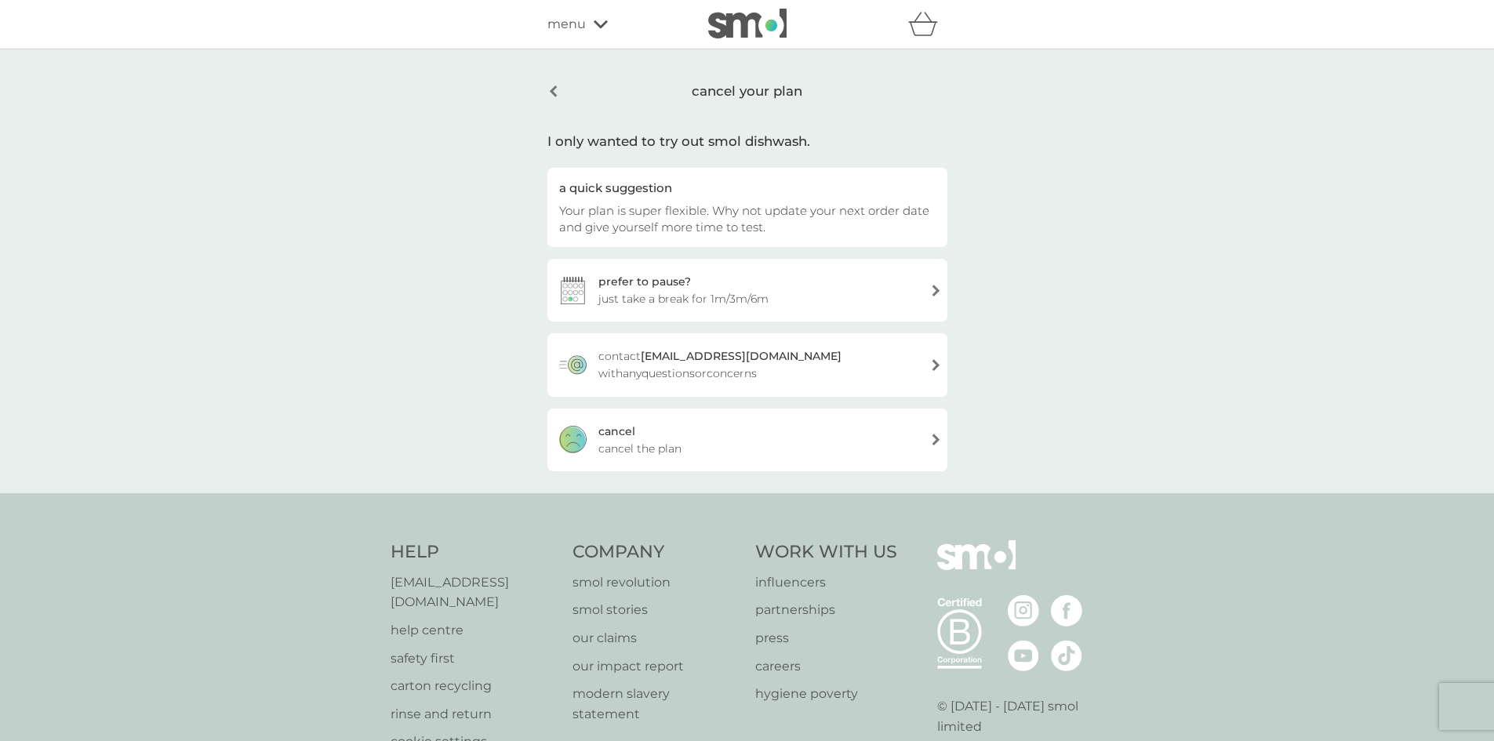
click at [854, 452] on div "[PERSON_NAME] the plan" at bounding box center [747, 439] width 400 height 63
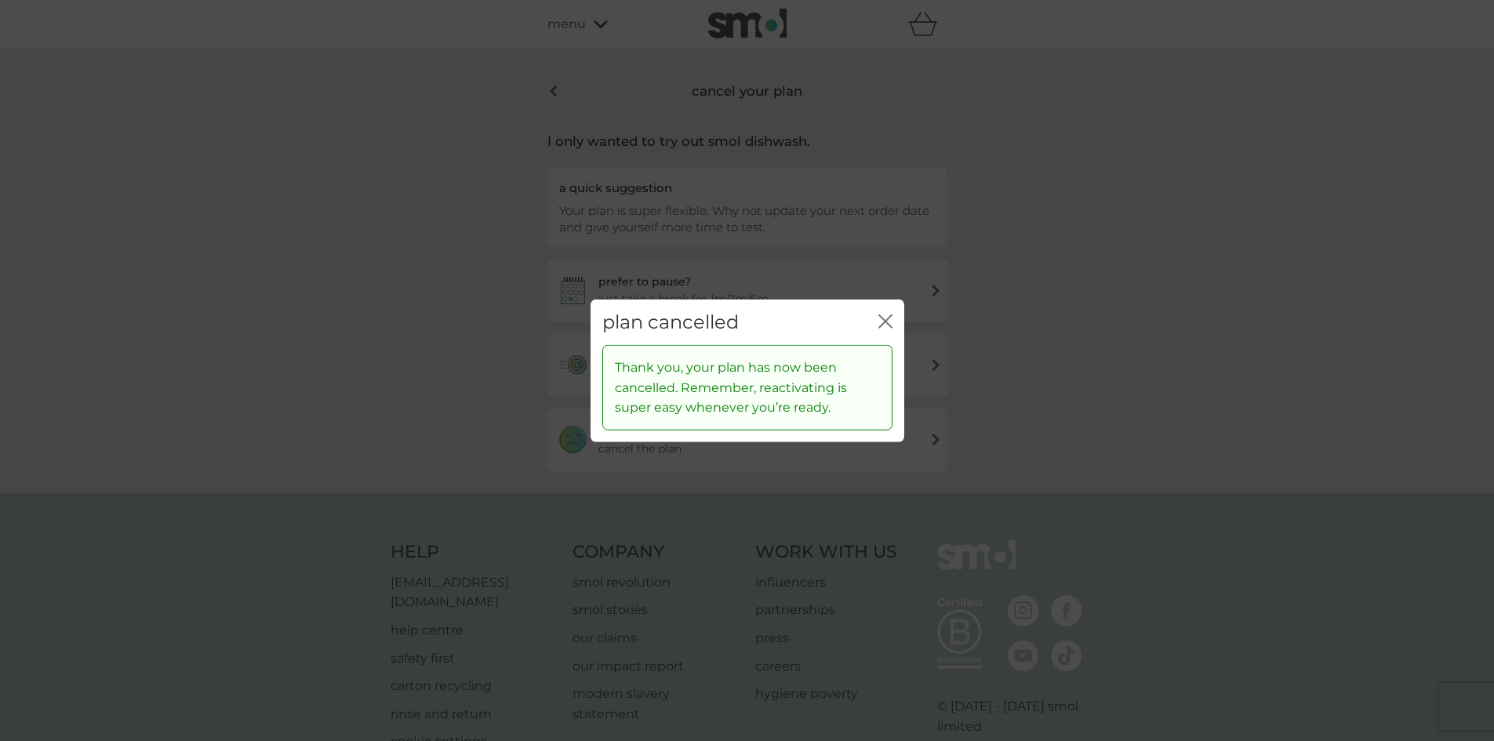
click at [882, 320] on icon "close" at bounding box center [885, 321] width 14 height 14
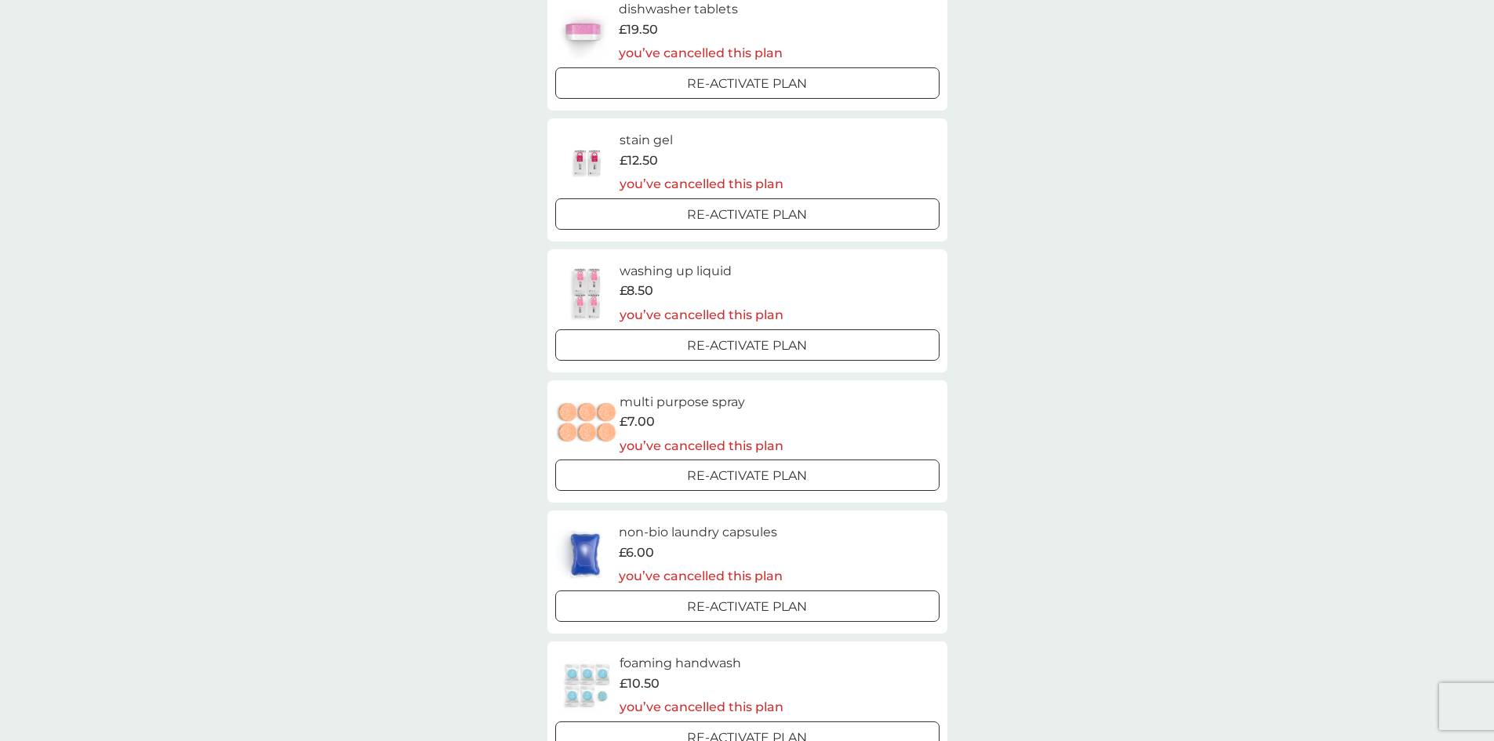
scroll to position [999, 0]
